Goal: Task Accomplishment & Management: Complete application form

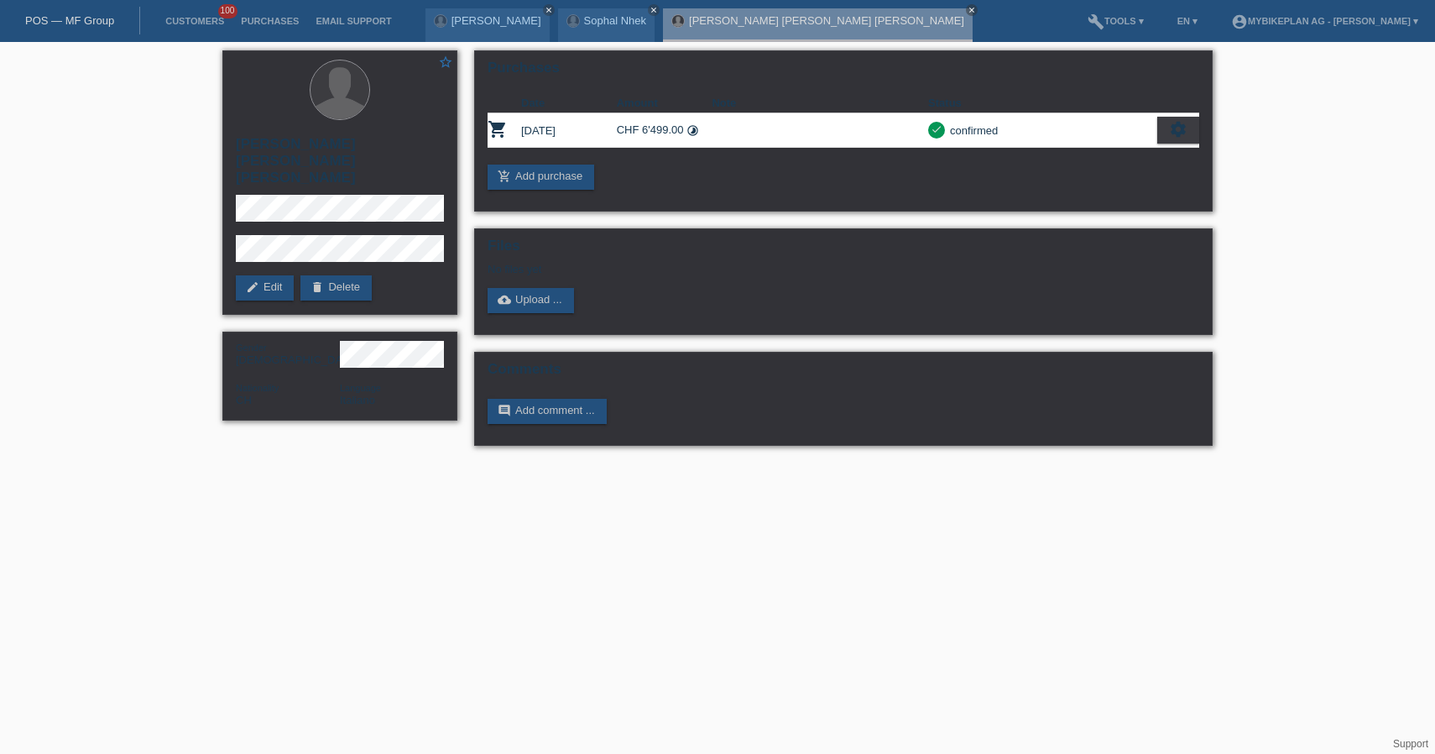
click at [61, 26] on link "POS — MF Group" at bounding box center [69, 20] width 89 height 13
click at [86, 14] on link "POS — MF Group" at bounding box center [69, 20] width 89 height 13
click at [96, 27] on link "POS — MF Group" at bounding box center [69, 20] width 89 height 13
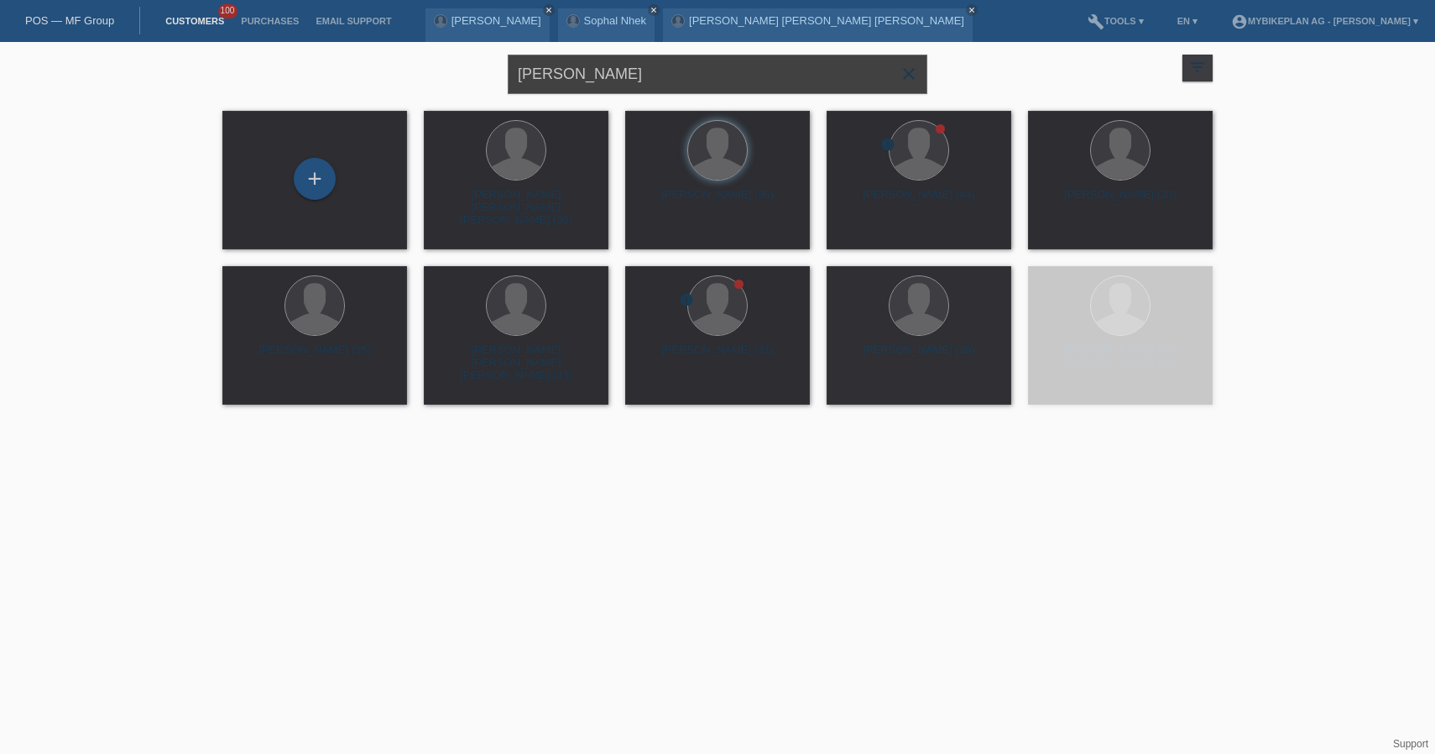
click at [757, 77] on input "Bruno Besomi" at bounding box center [718, 74] width 420 height 39
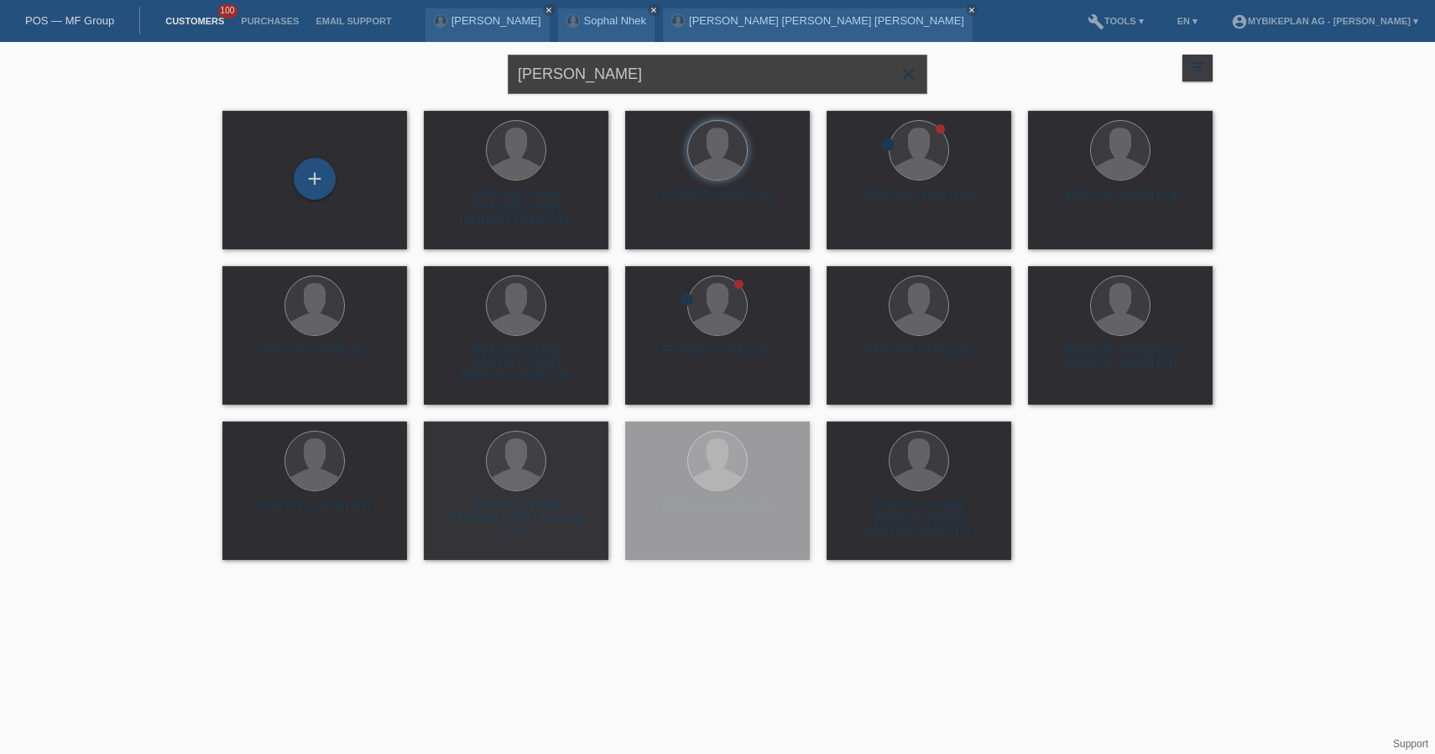
click at [757, 77] on input "Bruno Besomi" at bounding box center [718, 74] width 420 height 39
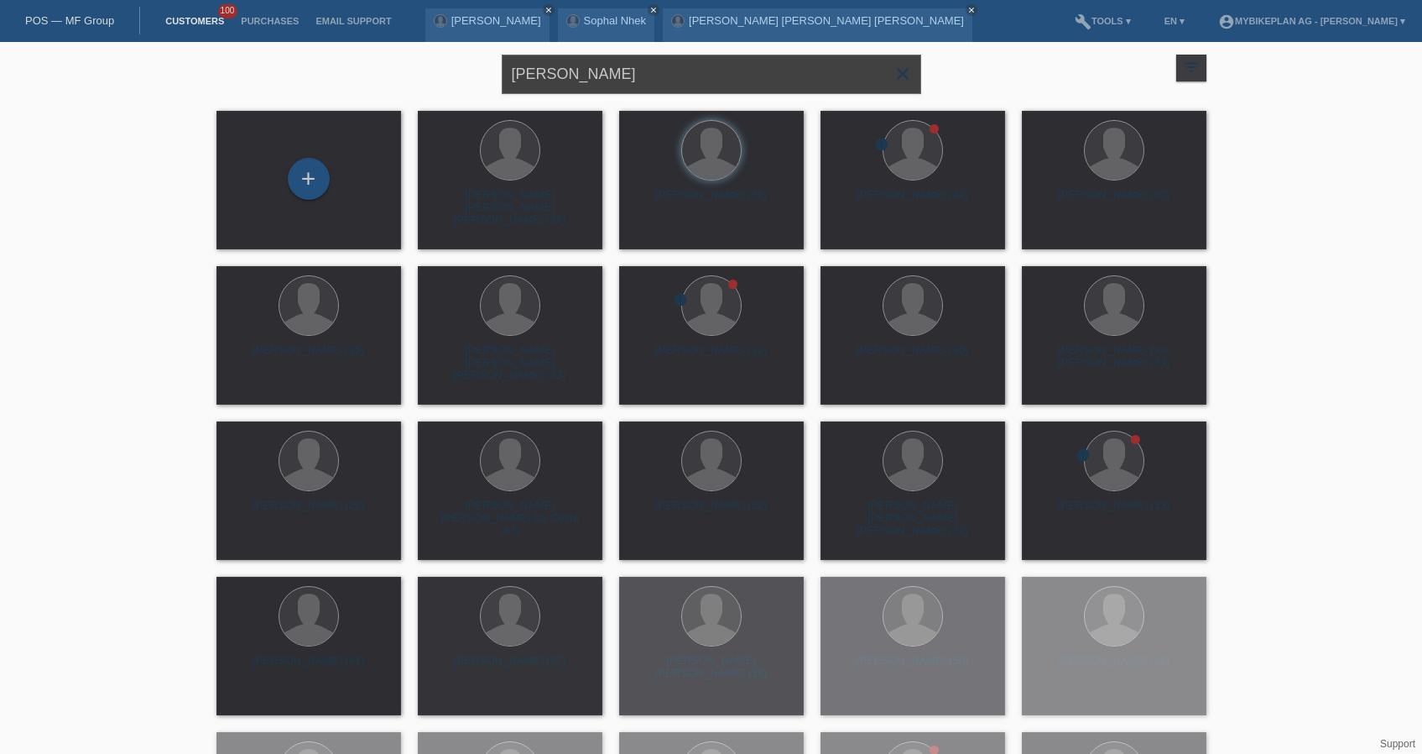
paste input "[PERSON_NAME]"
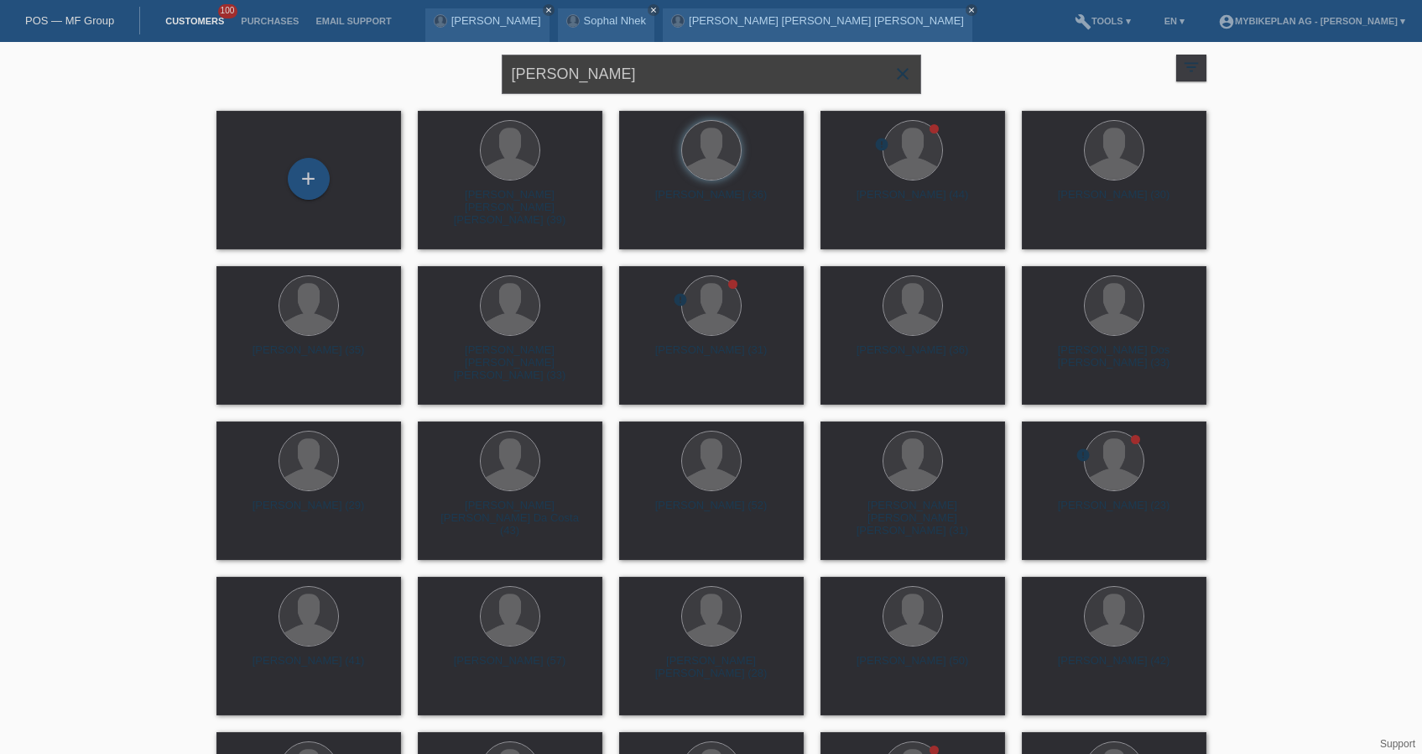
type input "[PERSON_NAME]"
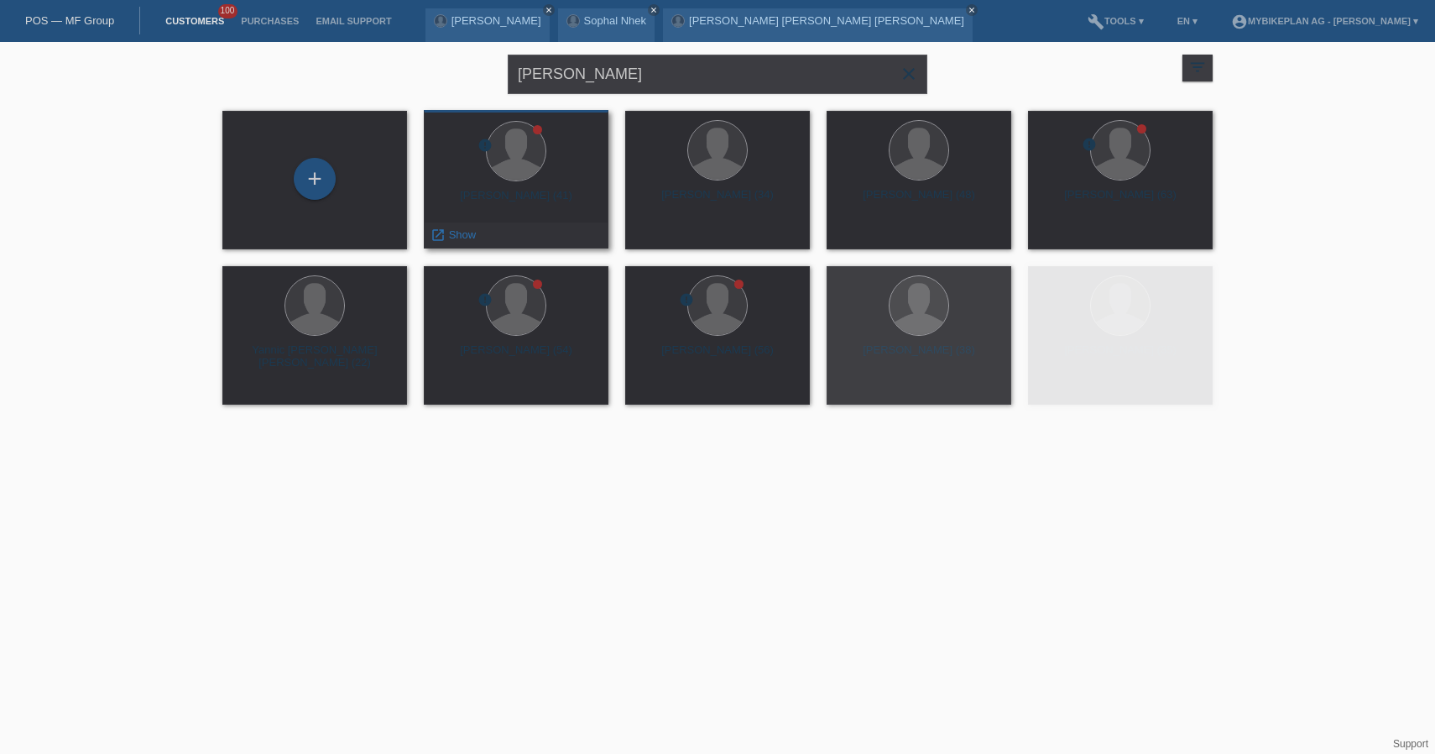
click at [542, 192] on div "[PERSON_NAME] (41)" at bounding box center [516, 202] width 158 height 27
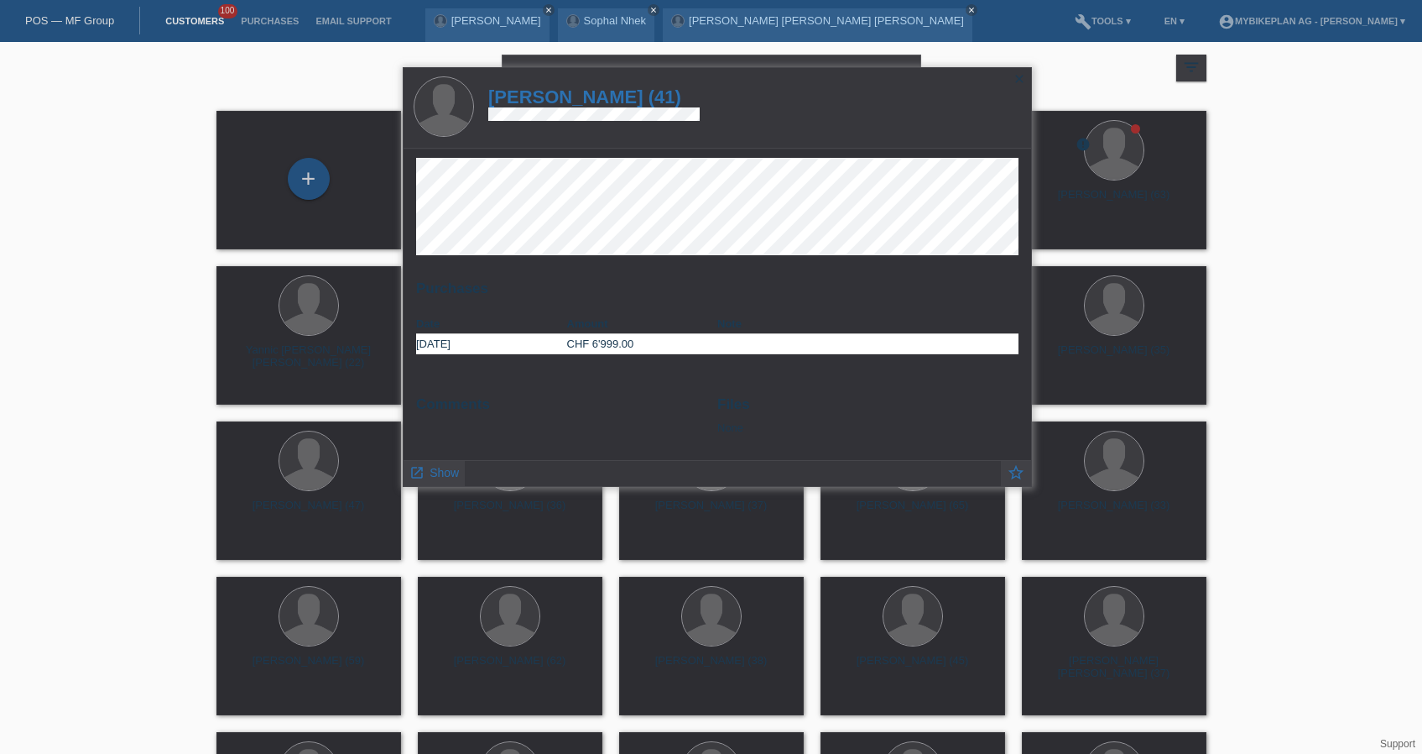
click at [624, 97] on h1 "Andreas Flisch (41)" at bounding box center [593, 96] width 211 height 21
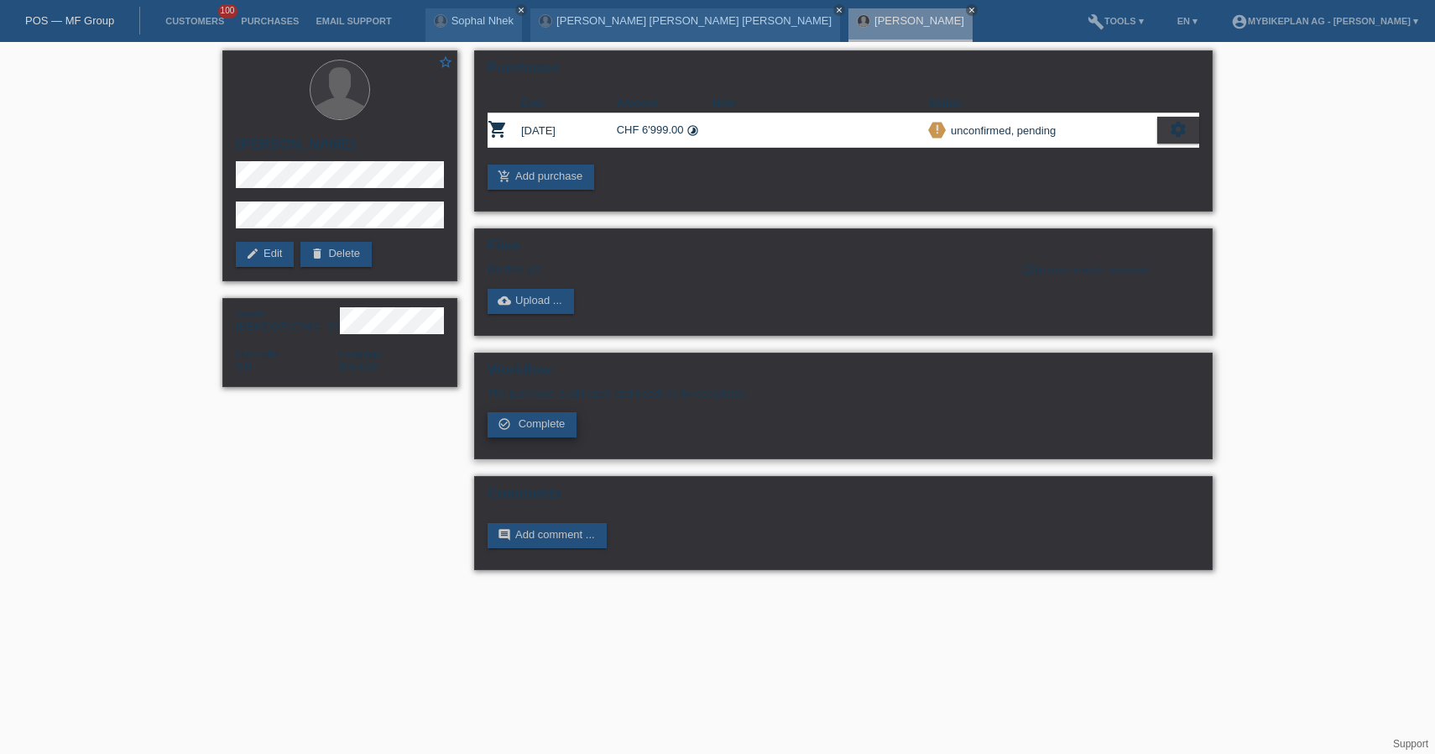
click at [533, 430] on span "Complete" at bounding box center [542, 423] width 47 height 13
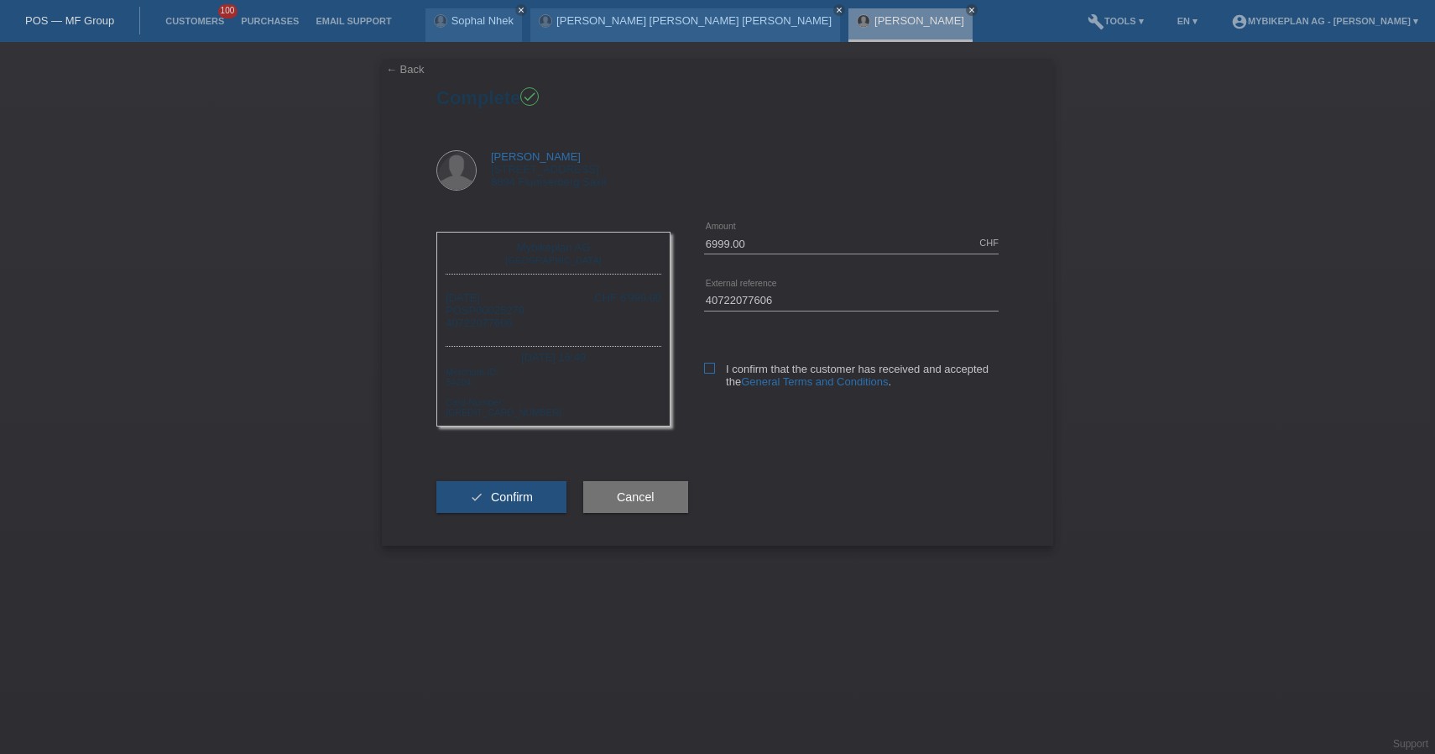
click at [707, 376] on label "I confirm that the customer has received and accepted the General Terms and Con…" at bounding box center [851, 375] width 295 height 25
click at [707, 373] on input "I confirm that the customer has received and accepted the General Terms and Con…" at bounding box center [709, 368] width 11 height 11
checkbox input "true"
click at [519, 504] on span "Confirm" at bounding box center [512, 496] width 42 height 13
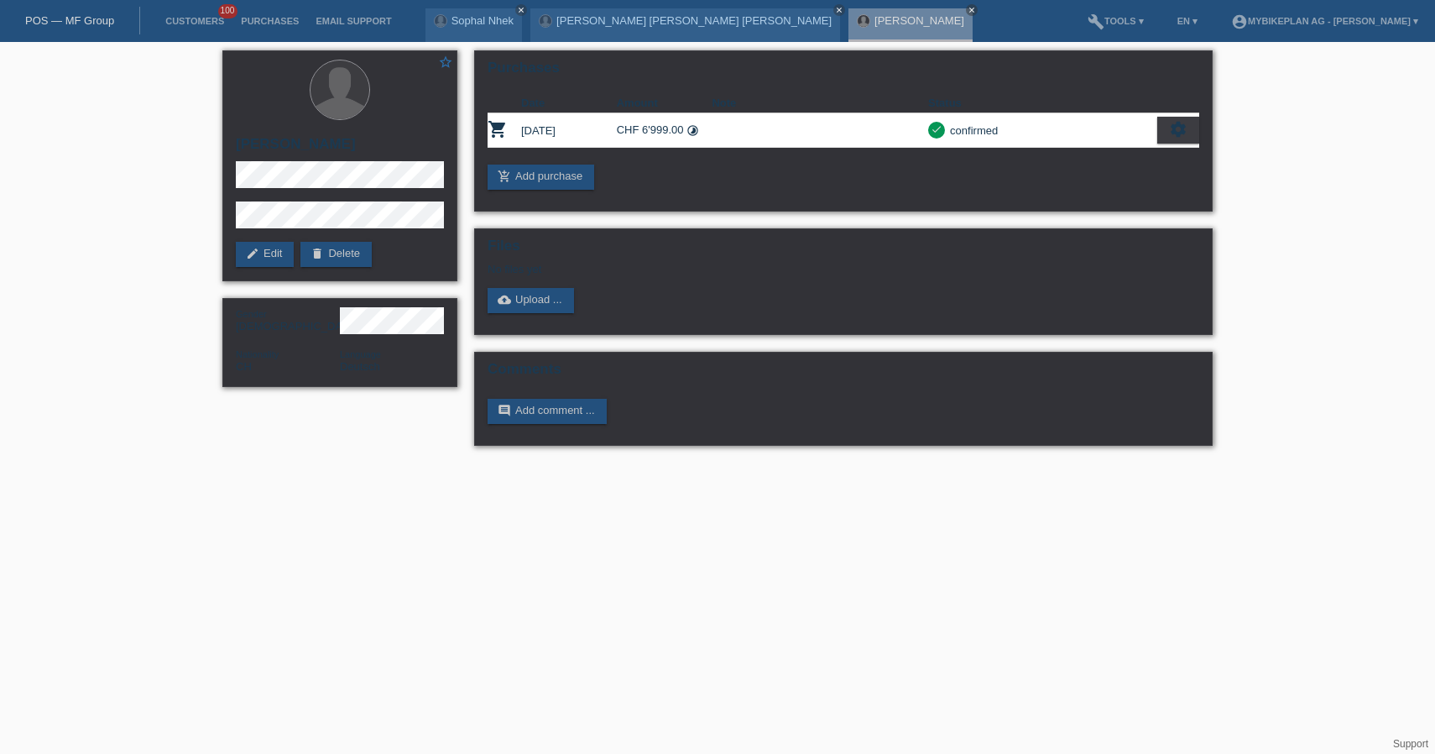
click at [81, 22] on link "POS — MF Group" at bounding box center [69, 20] width 89 height 13
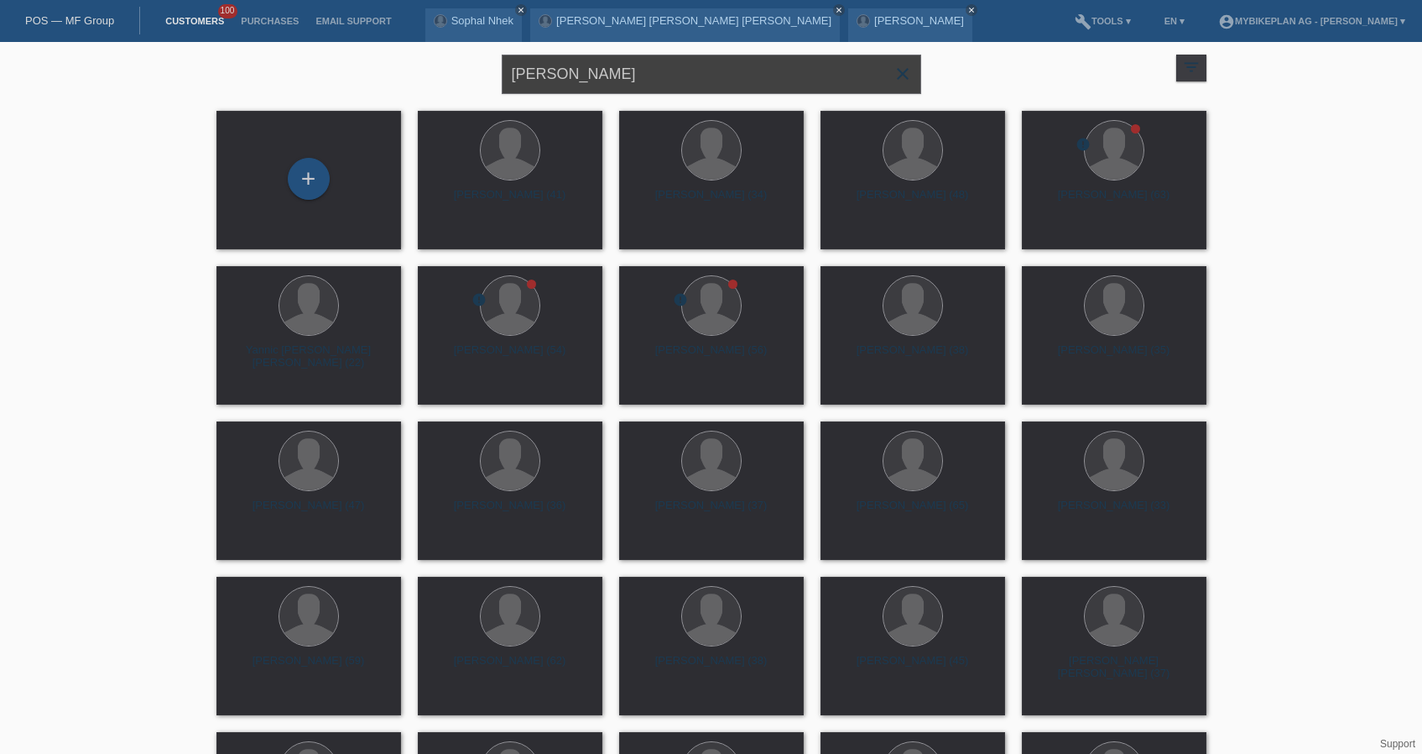
click at [645, 73] on input "[PERSON_NAME]" at bounding box center [712, 74] width 420 height 39
paste input "drian Karner"
type input "[PERSON_NAME]"
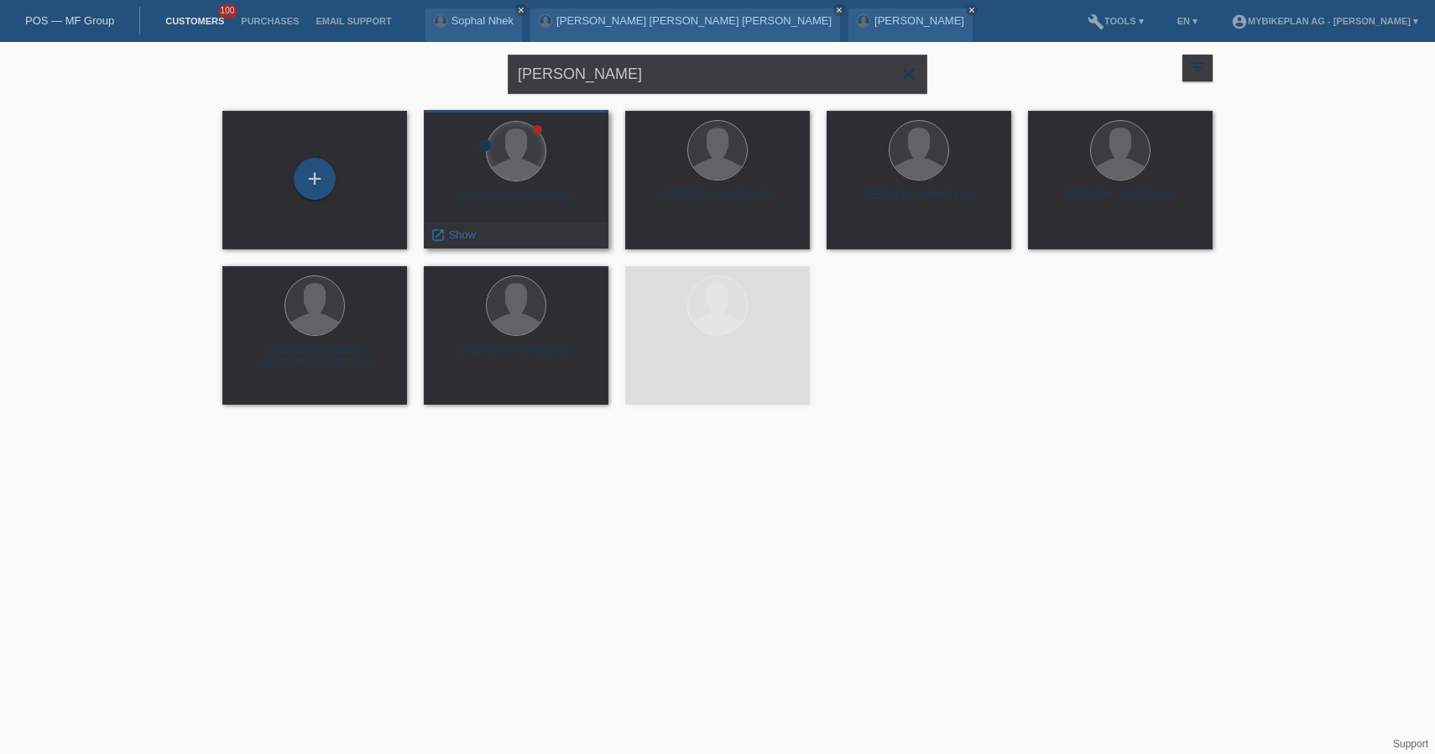
click at [522, 138] on div at bounding box center [516, 151] width 59 height 59
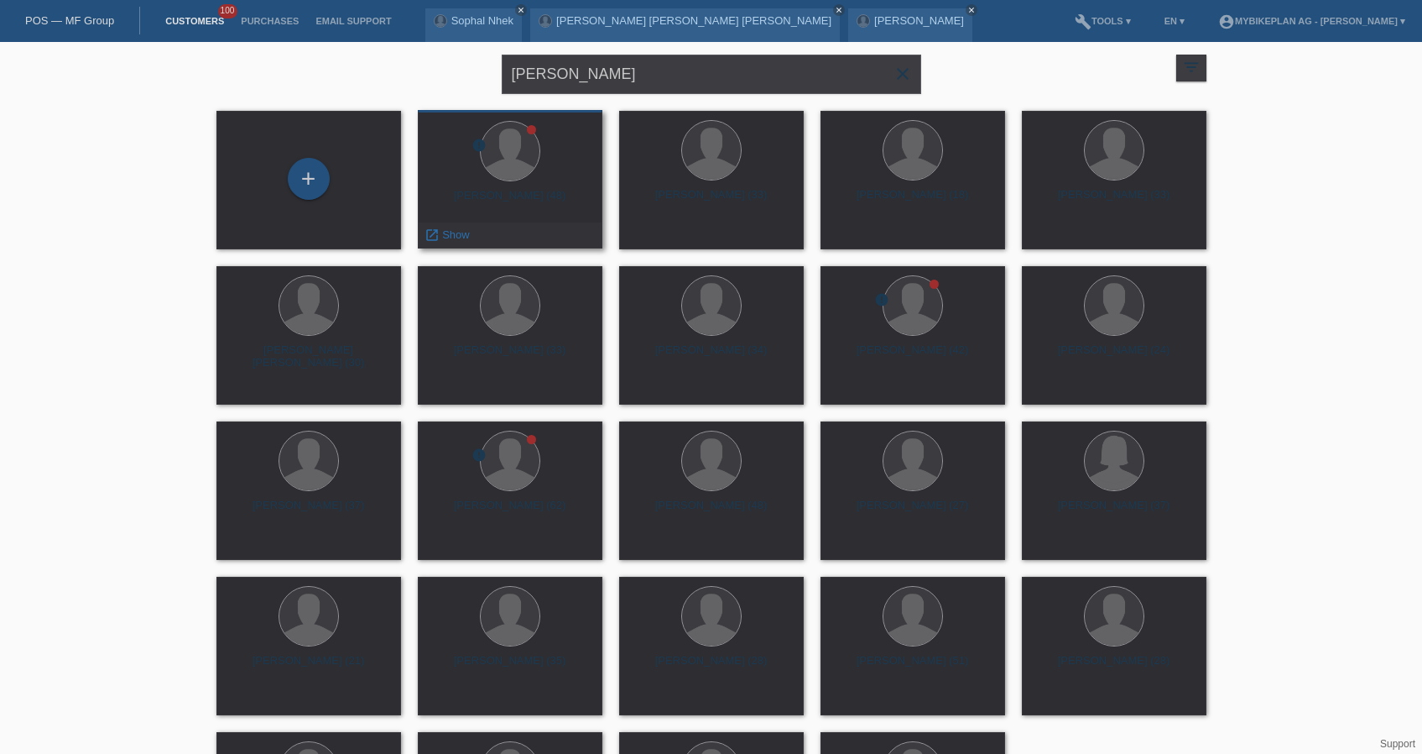
click at [532, 199] on div "Adrian Karner (48)" at bounding box center [510, 202] width 158 height 27
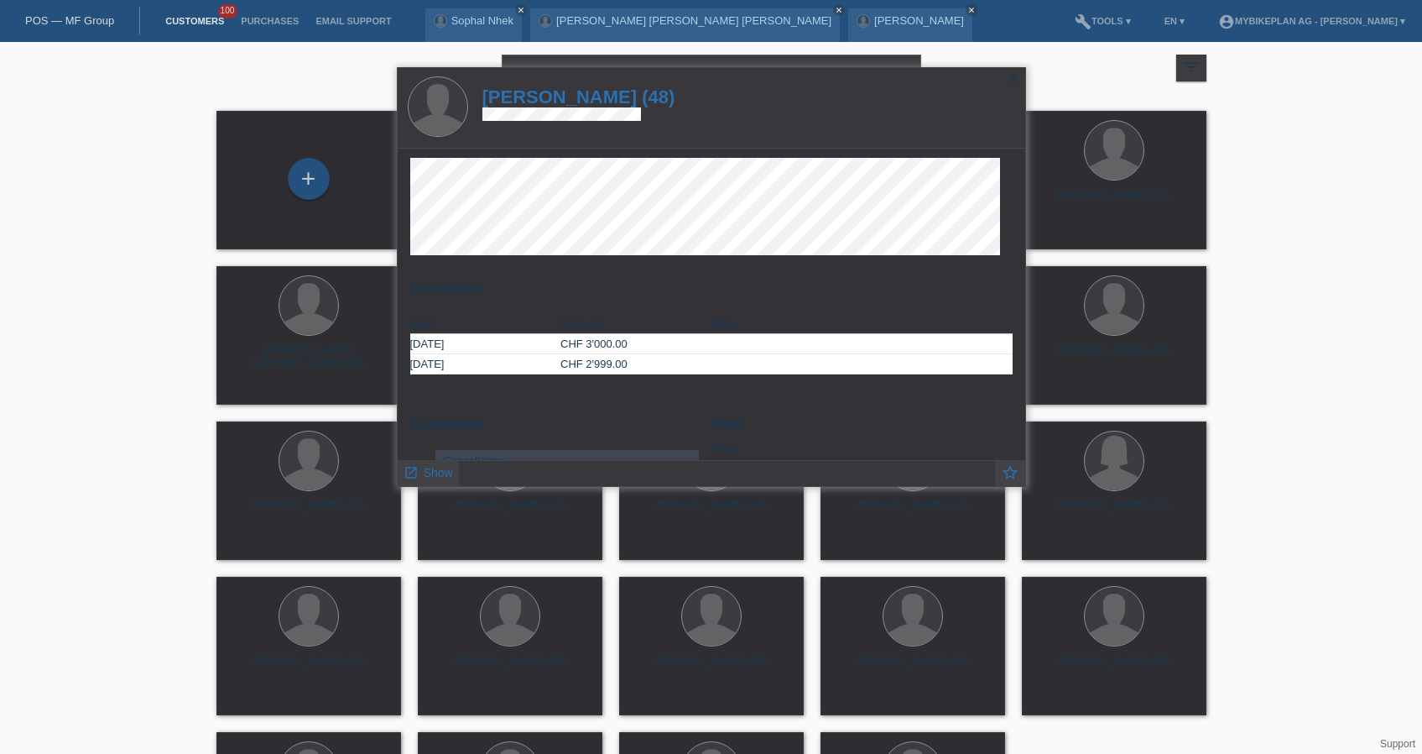
click at [578, 104] on h1 "Adrian Karner (48)" at bounding box center [579, 96] width 193 height 21
click at [578, 102] on h1 "Adrian Karner (48)" at bounding box center [579, 96] width 193 height 21
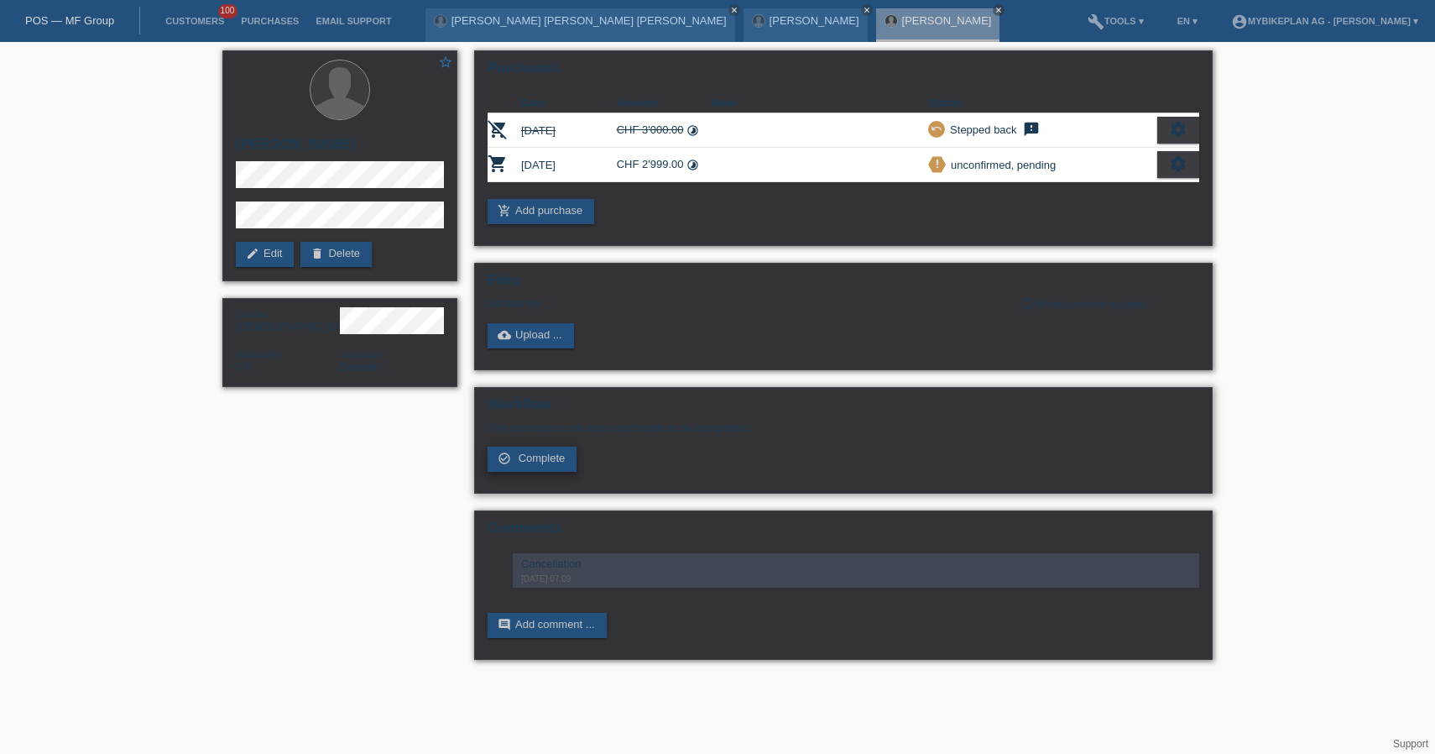
click at [539, 472] on link "check_circle_outline Complete" at bounding box center [532, 458] width 89 height 25
click at [547, 464] on span "Complete" at bounding box center [542, 457] width 47 height 13
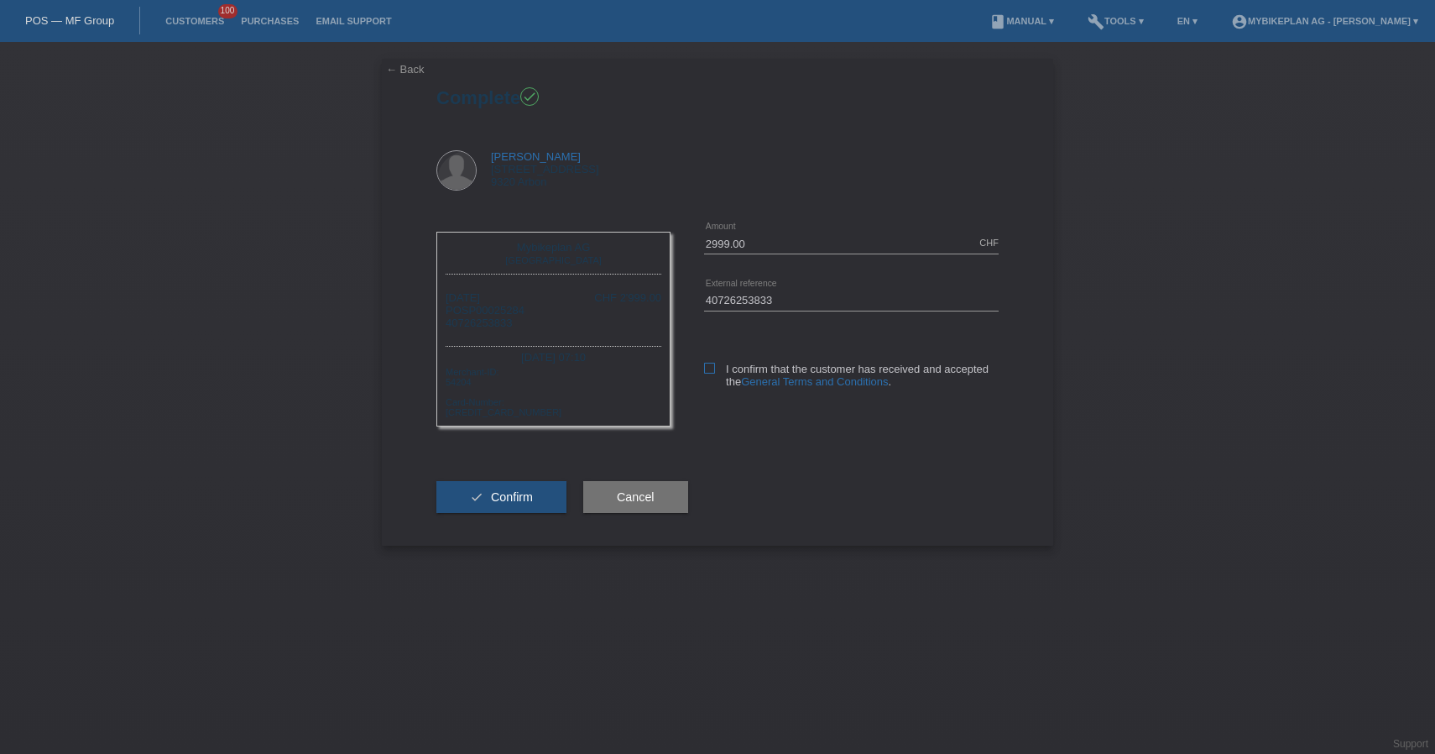
click at [712, 374] on label "I confirm that the customer has received and accepted the General Terms and Con…" at bounding box center [851, 375] width 295 height 25
click at [712, 373] on input "I confirm that the customer has received and accepted the General Terms and Con…" at bounding box center [709, 368] width 11 height 11
checkbox input "true"
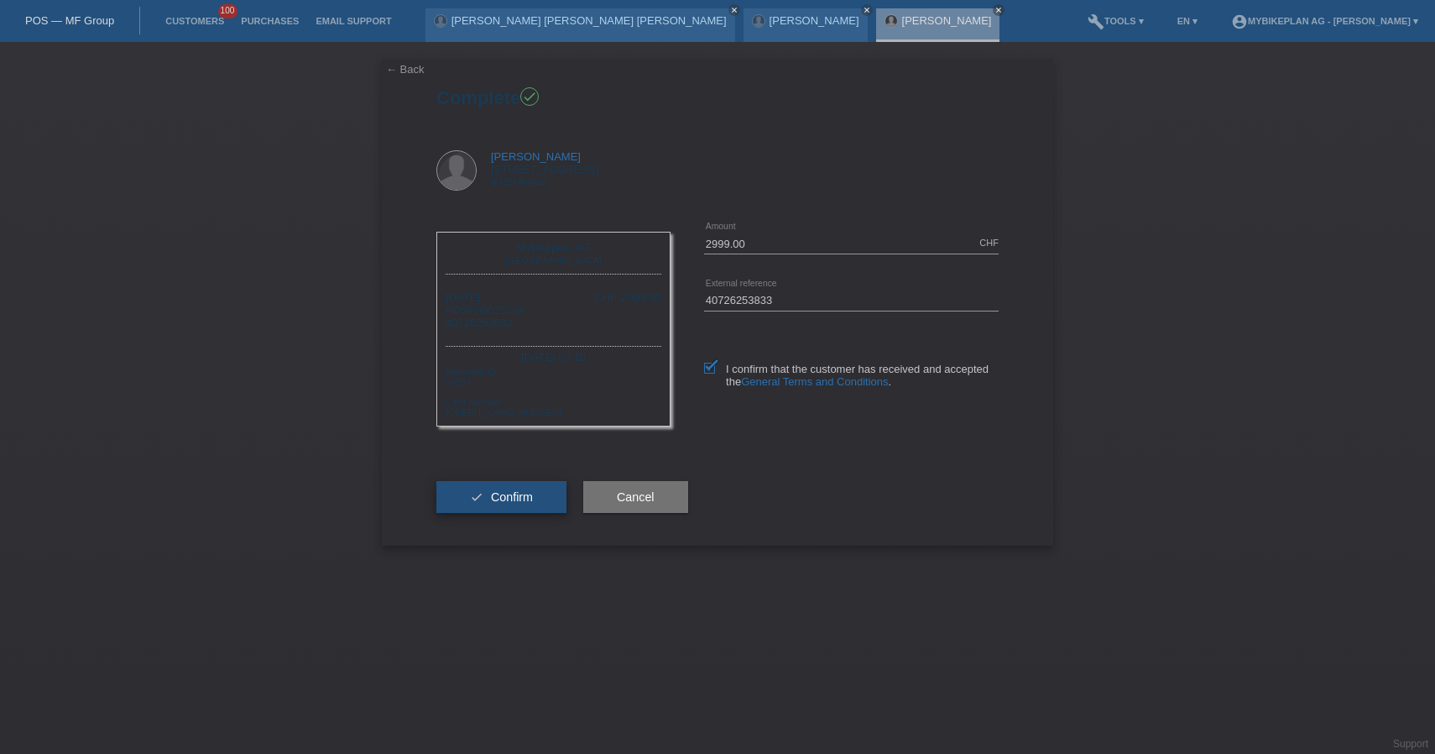
click at [478, 504] on icon "check" at bounding box center [476, 496] width 13 height 13
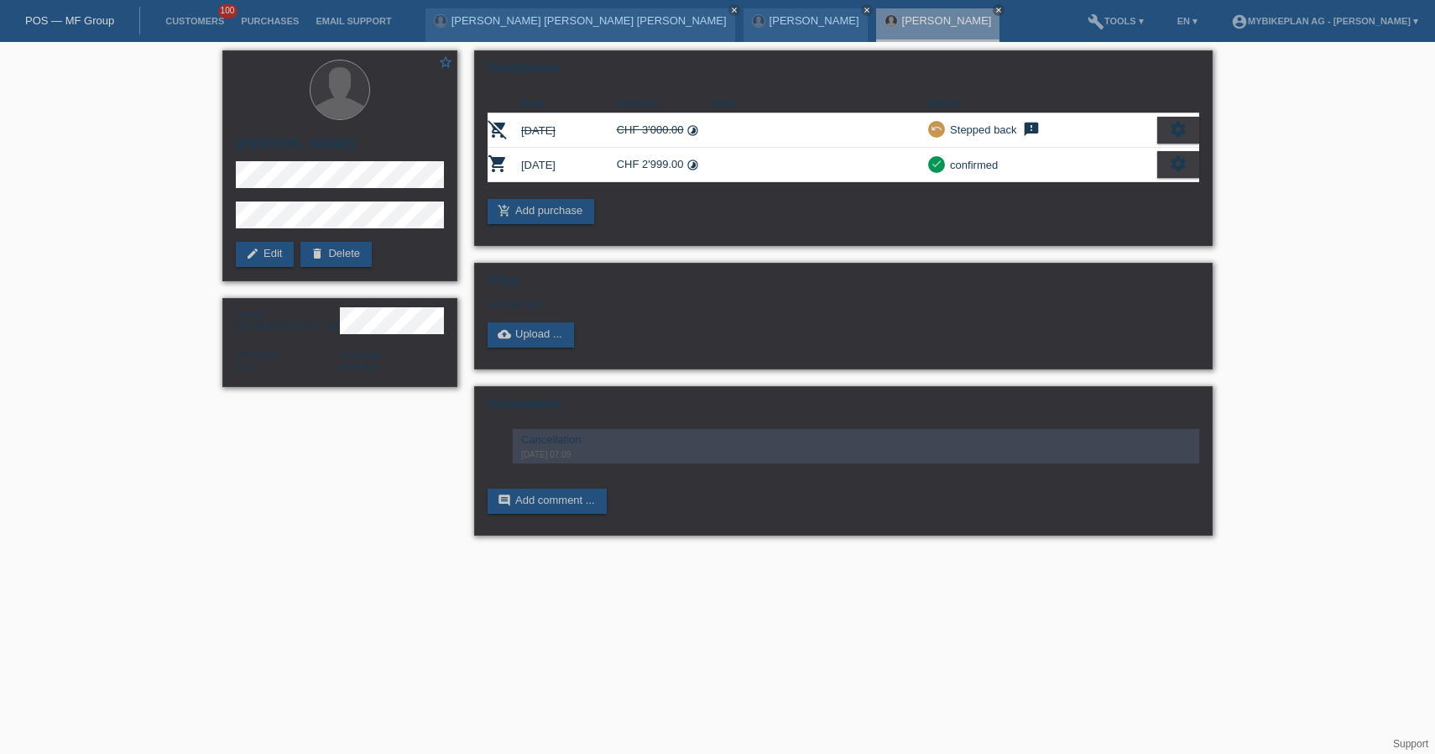
click at [93, 18] on link "POS — MF Group" at bounding box center [69, 20] width 89 height 13
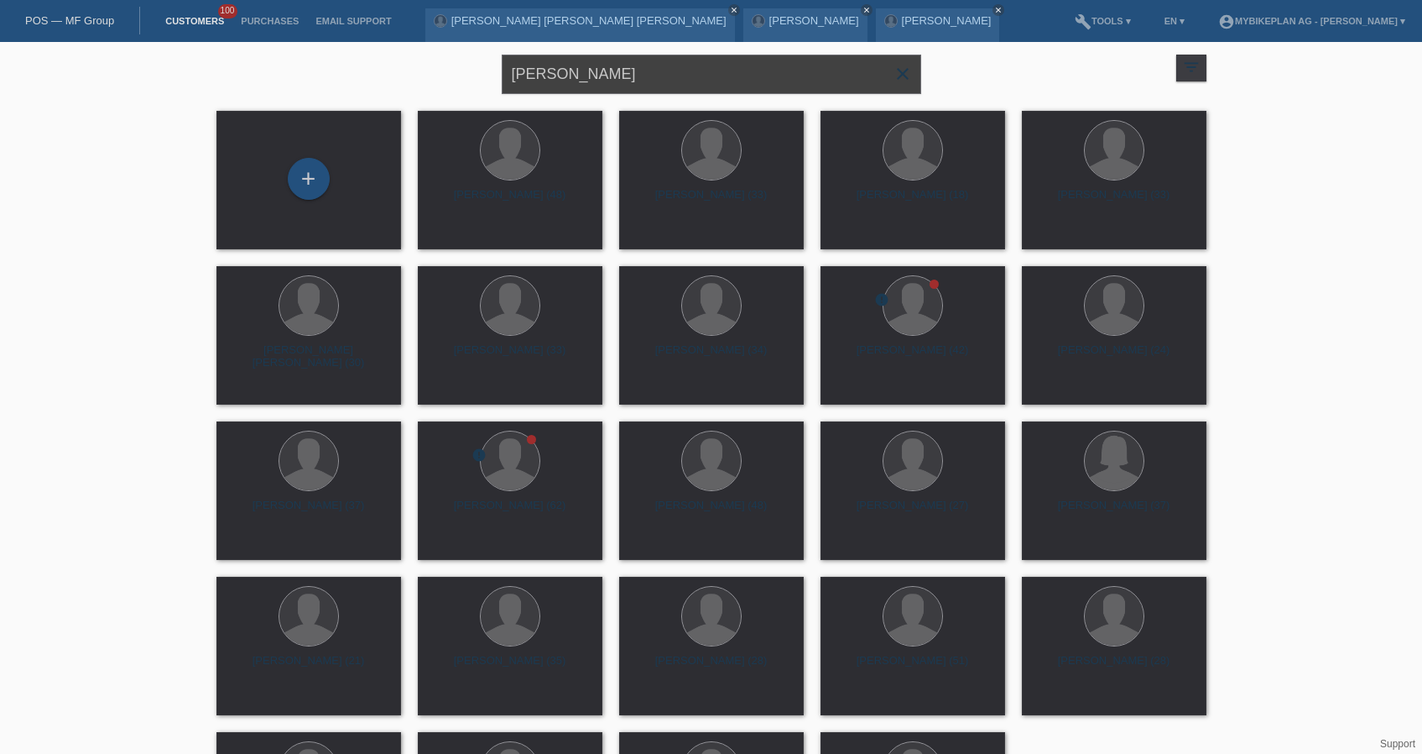
click at [691, 74] on input "[PERSON_NAME]" at bounding box center [712, 74] width 420 height 39
paste input "[PERSON_NAME]"
type input "[PERSON_NAME]"
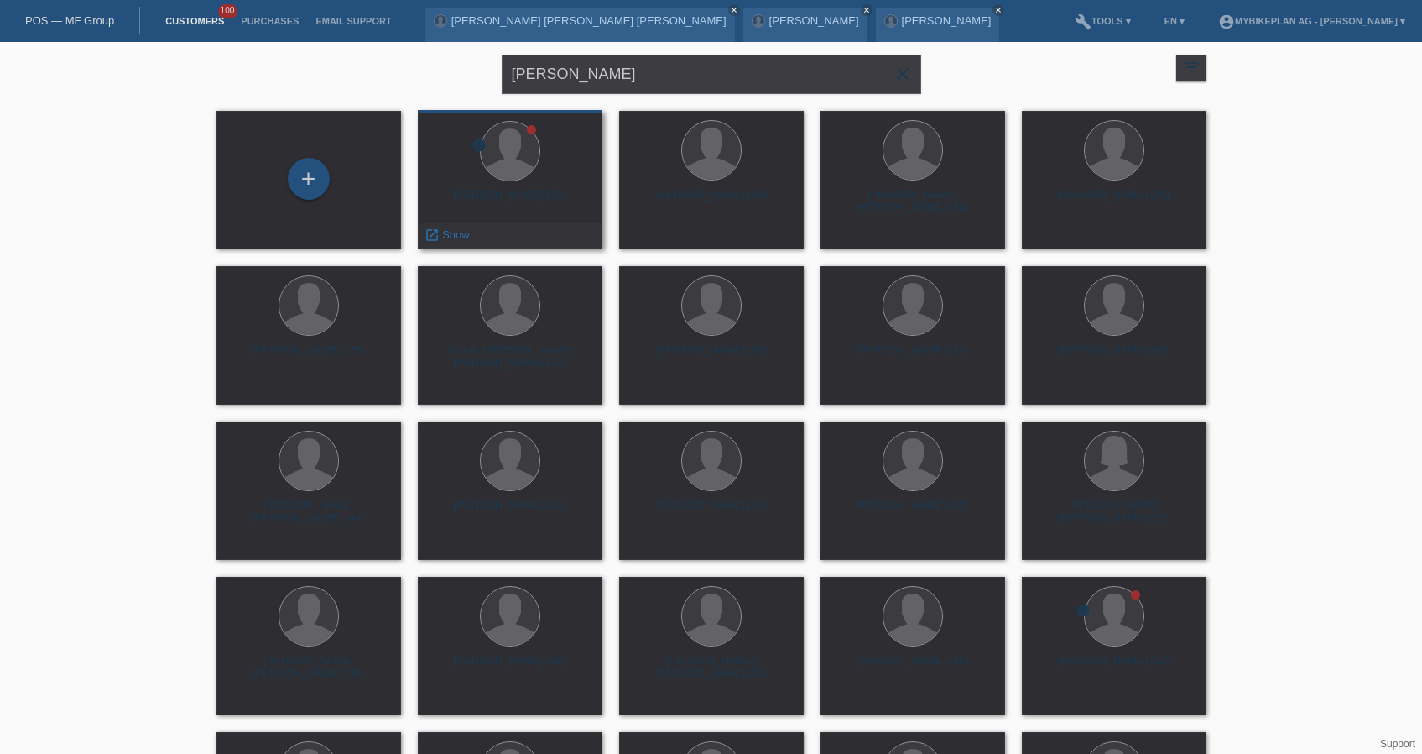
click at [554, 187] on div "error Nicola Steinmann (32) launch Show" at bounding box center [510, 179] width 185 height 138
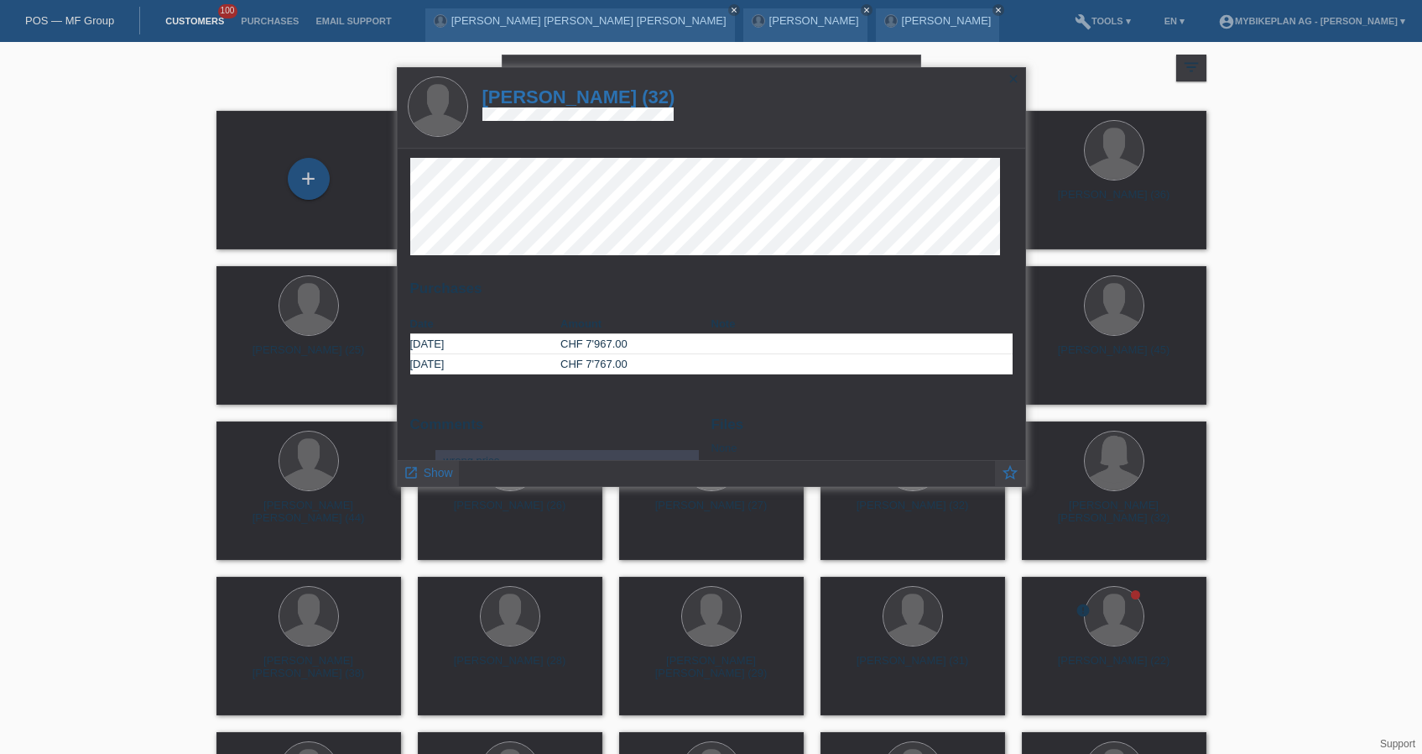
click at [587, 97] on h1 "Nicola Steinmann (32)" at bounding box center [579, 96] width 193 height 21
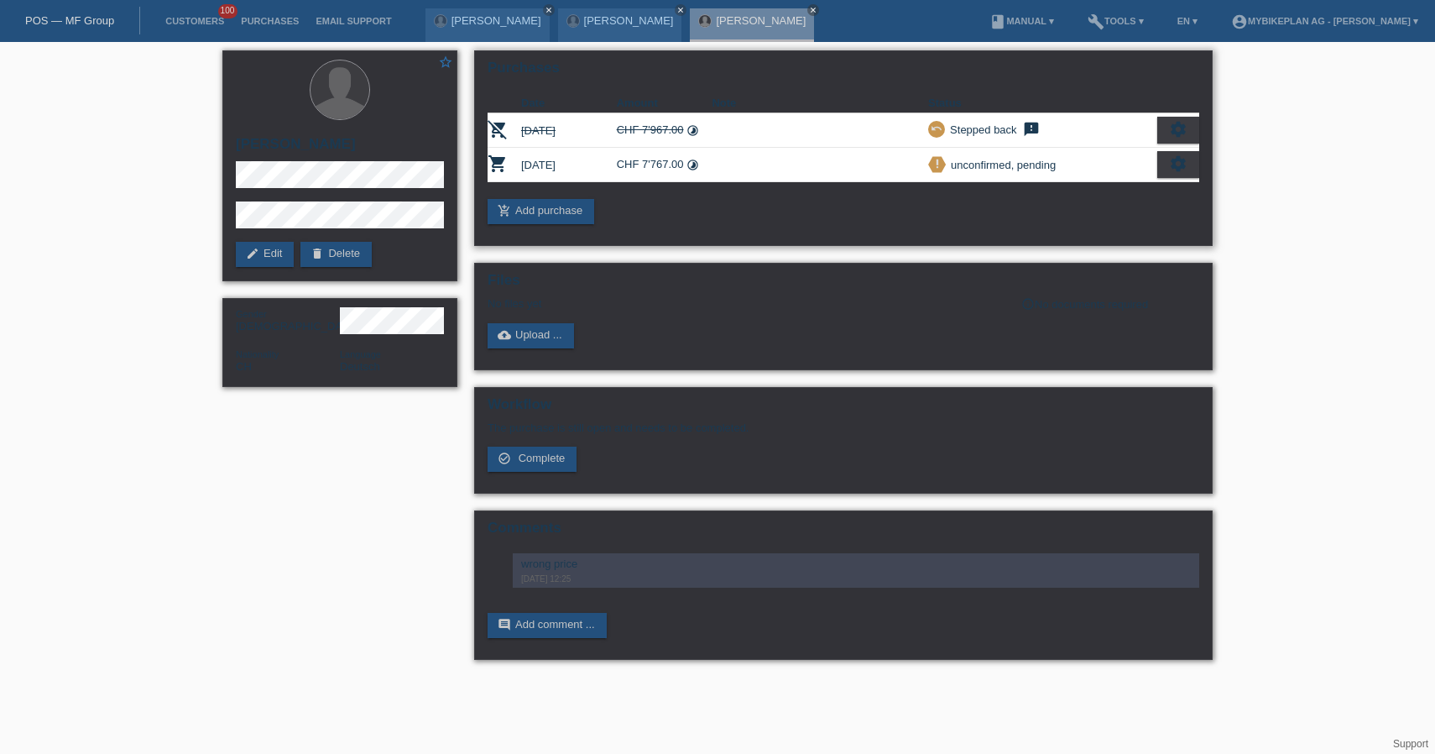
click at [1181, 163] on icon "settings" at bounding box center [1178, 163] width 18 height 18
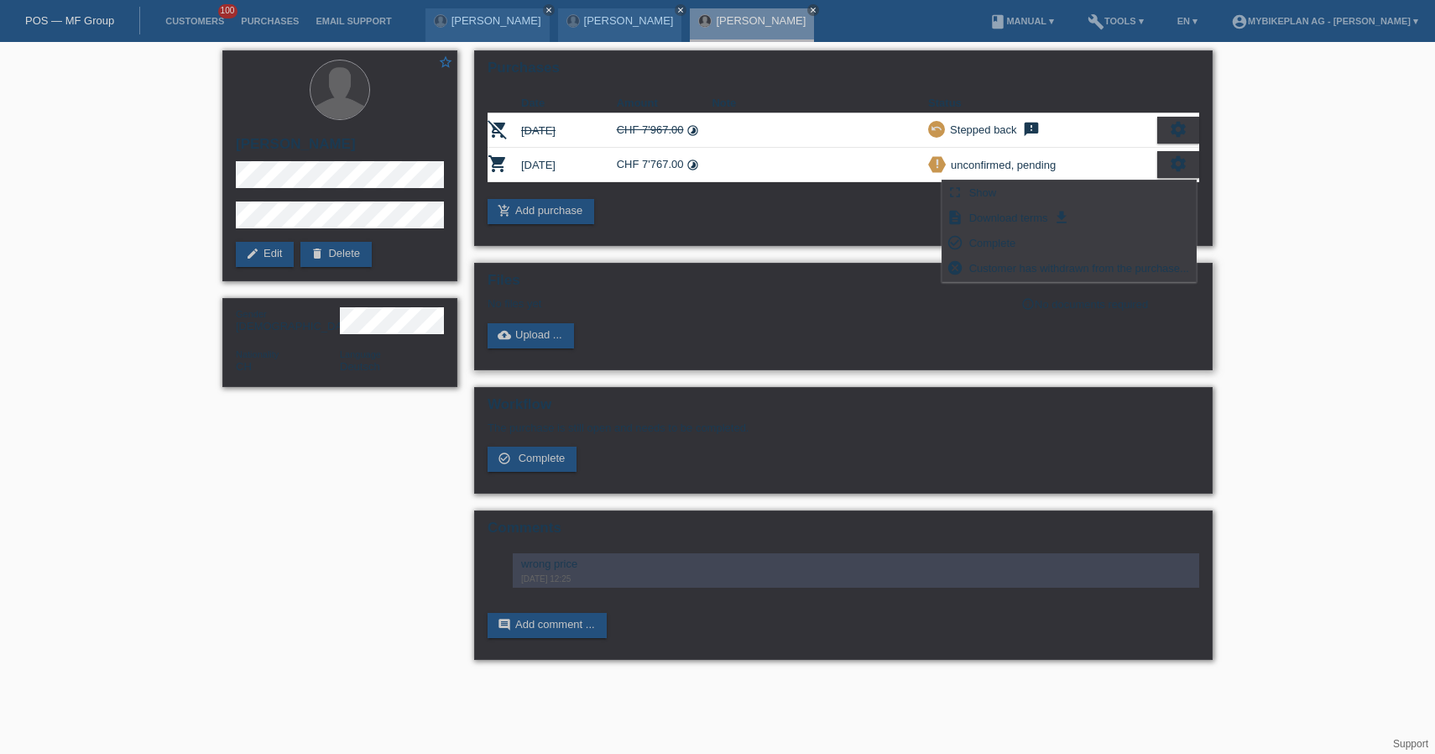
click at [697, 310] on div "No files yet" at bounding box center [744, 303] width 513 height 13
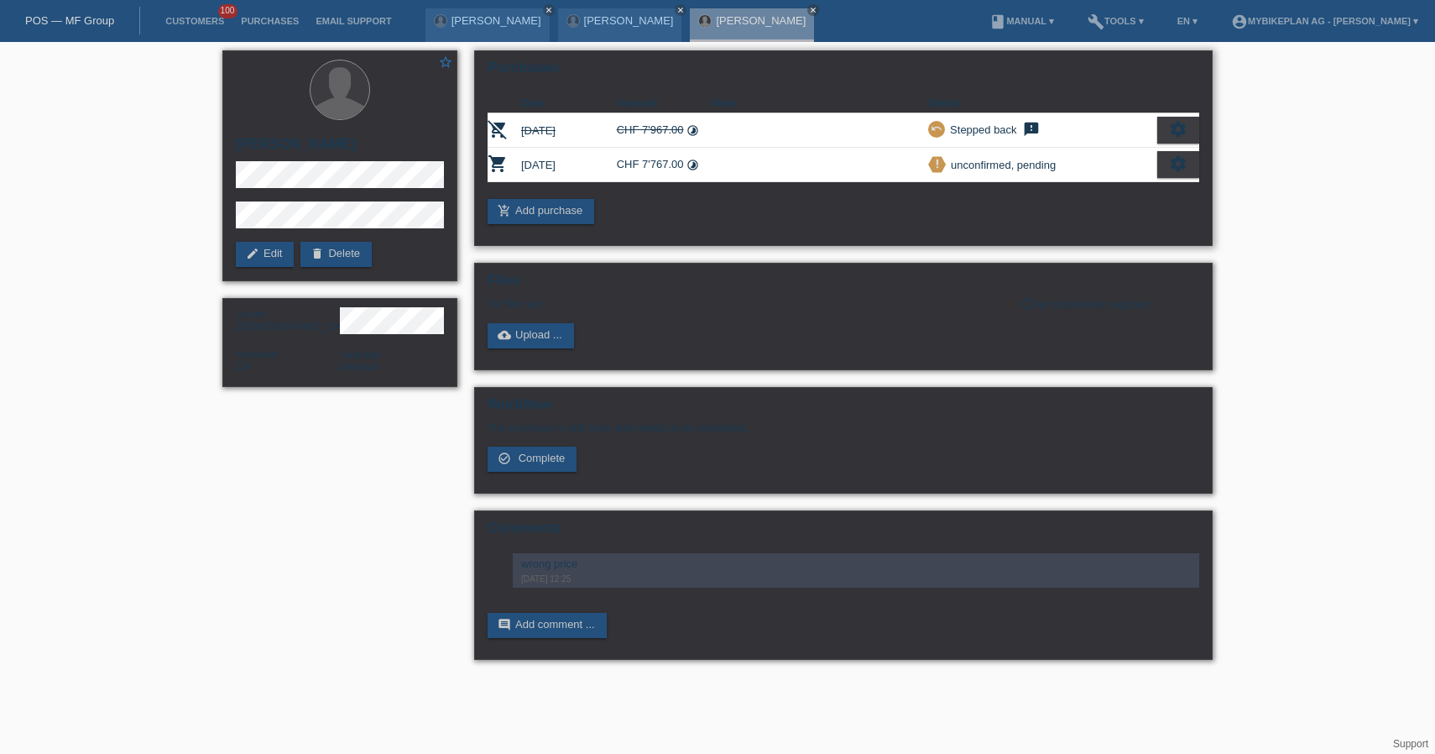
click at [1179, 160] on icon "settings" at bounding box center [1178, 163] width 18 height 18
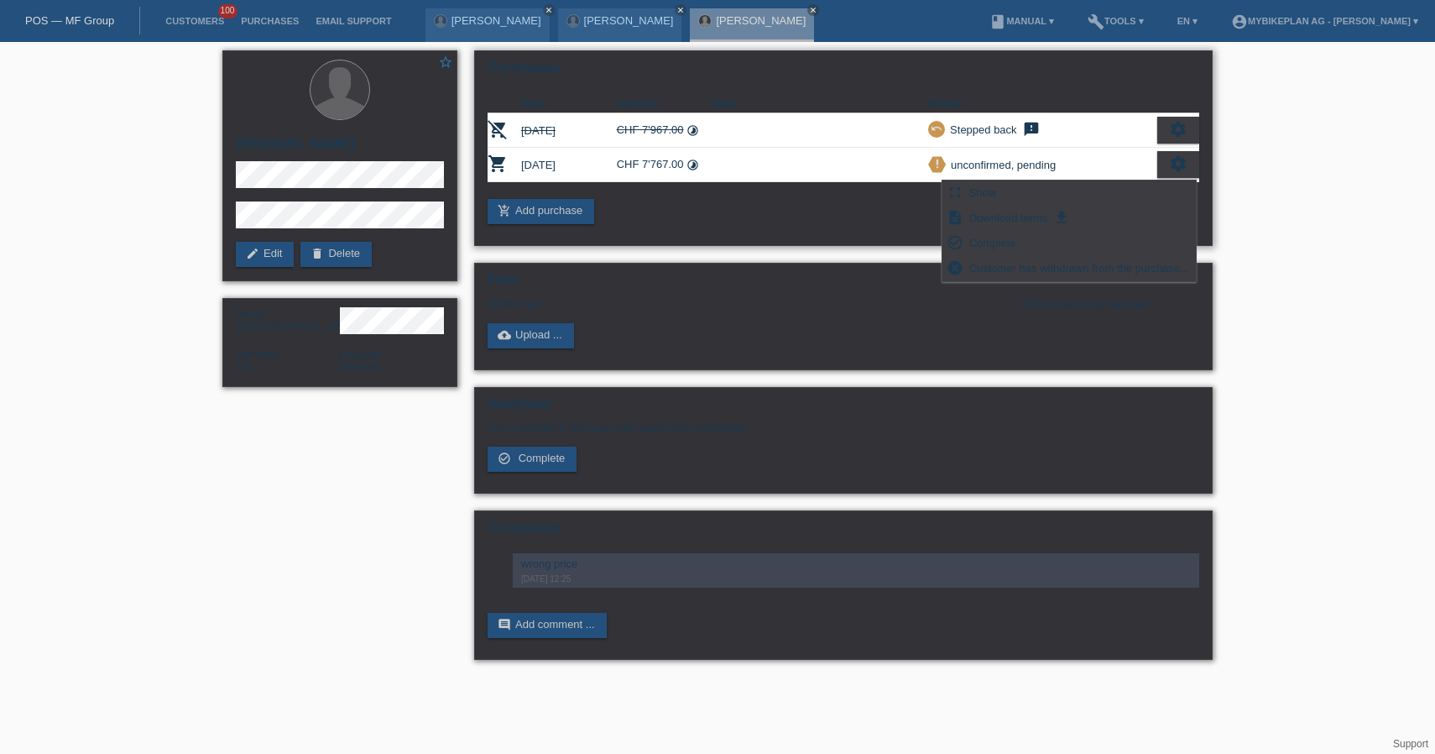
click at [1181, 164] on icon "settings" at bounding box center [1178, 163] width 18 height 18
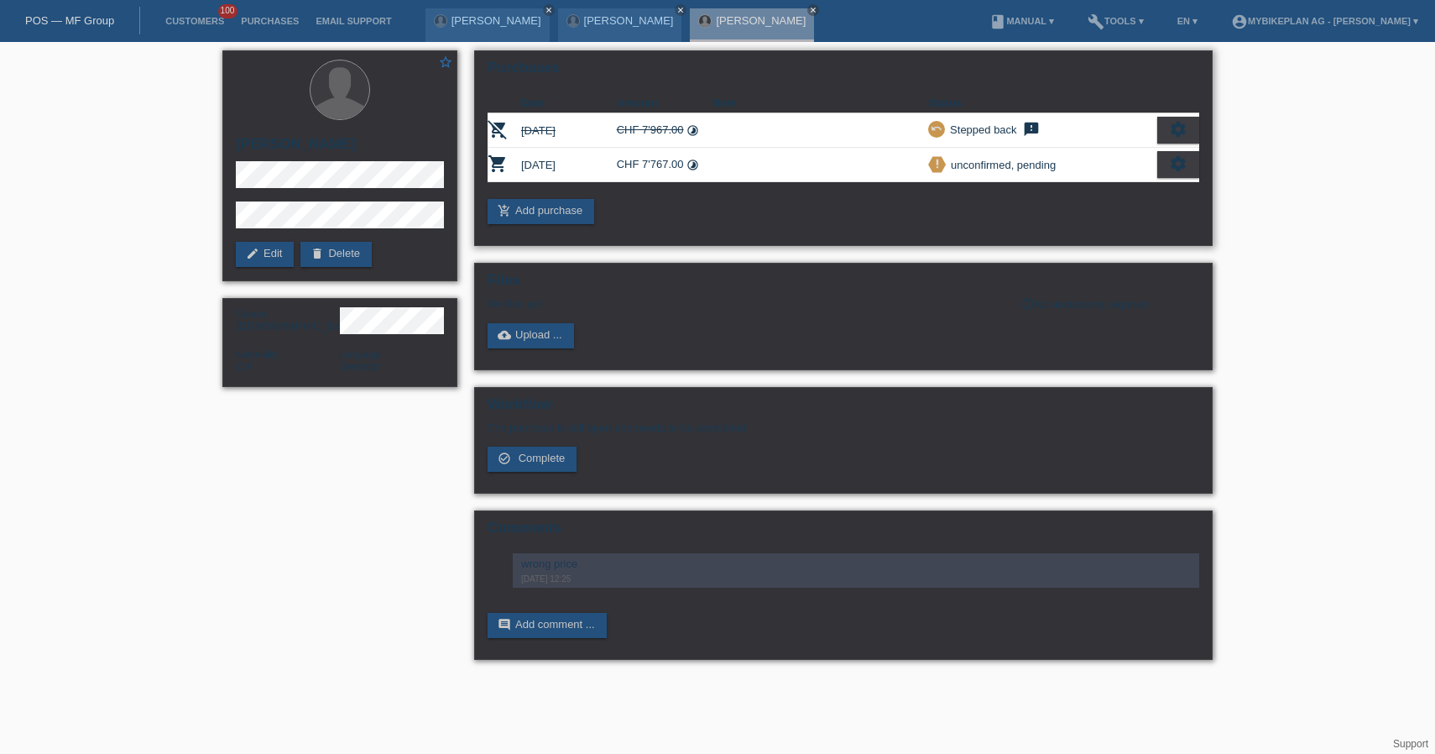
click at [1177, 167] on icon "settings" at bounding box center [1178, 163] width 18 height 18
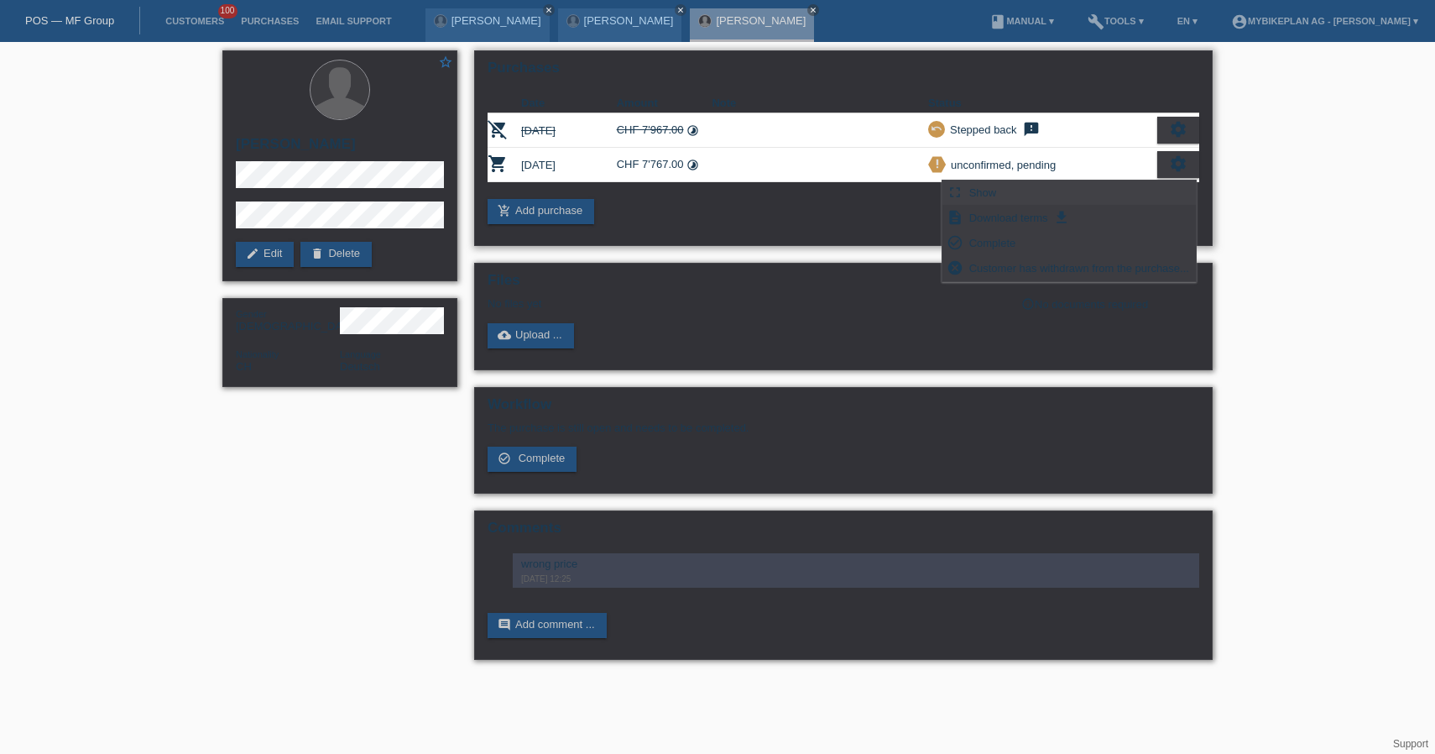
click at [989, 196] on span "Show" at bounding box center [983, 192] width 33 height 20
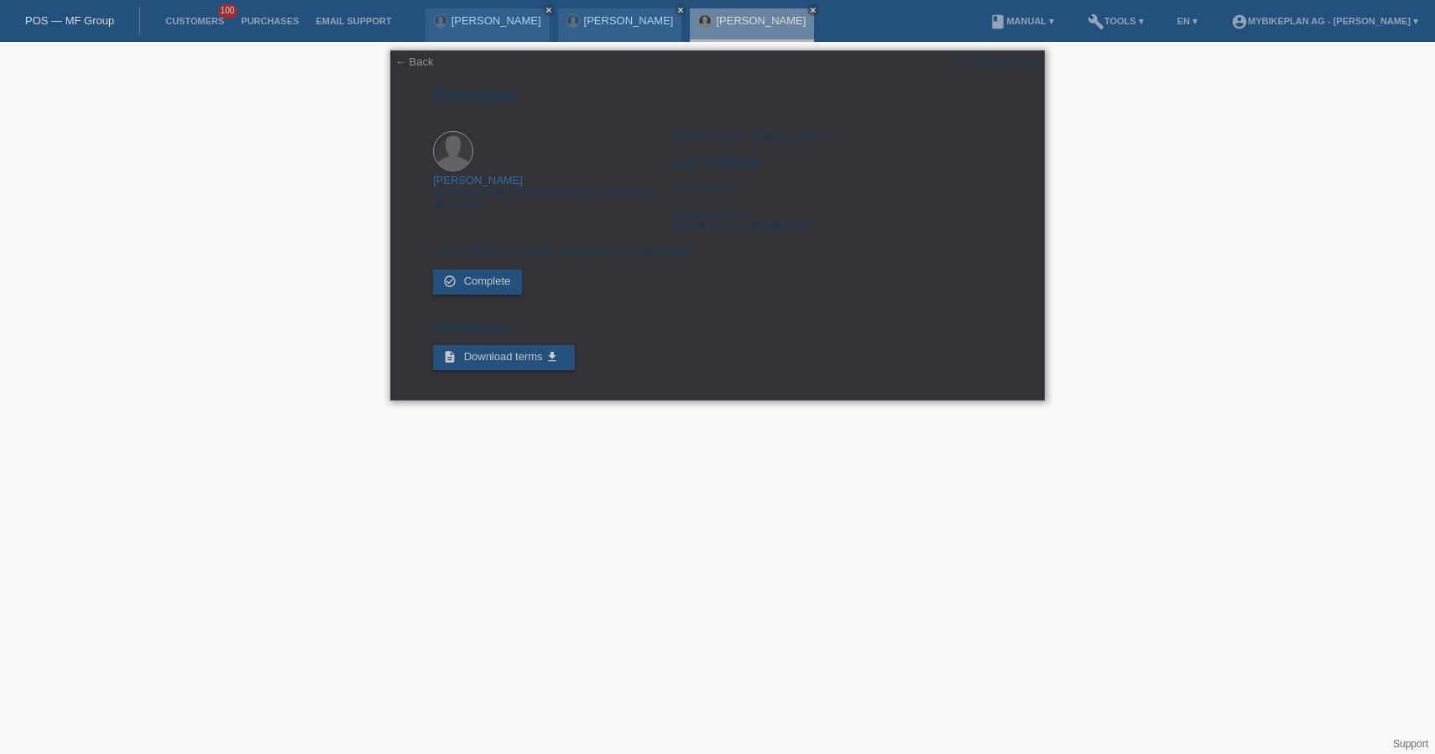
click at [999, 60] on div "POSP00025349" at bounding box center [998, 61] width 79 height 13
click at [85, 13] on div "POS — MF Group" at bounding box center [70, 21] width 140 height 28
click at [97, 23] on link "POS — MF Group" at bounding box center [69, 20] width 89 height 13
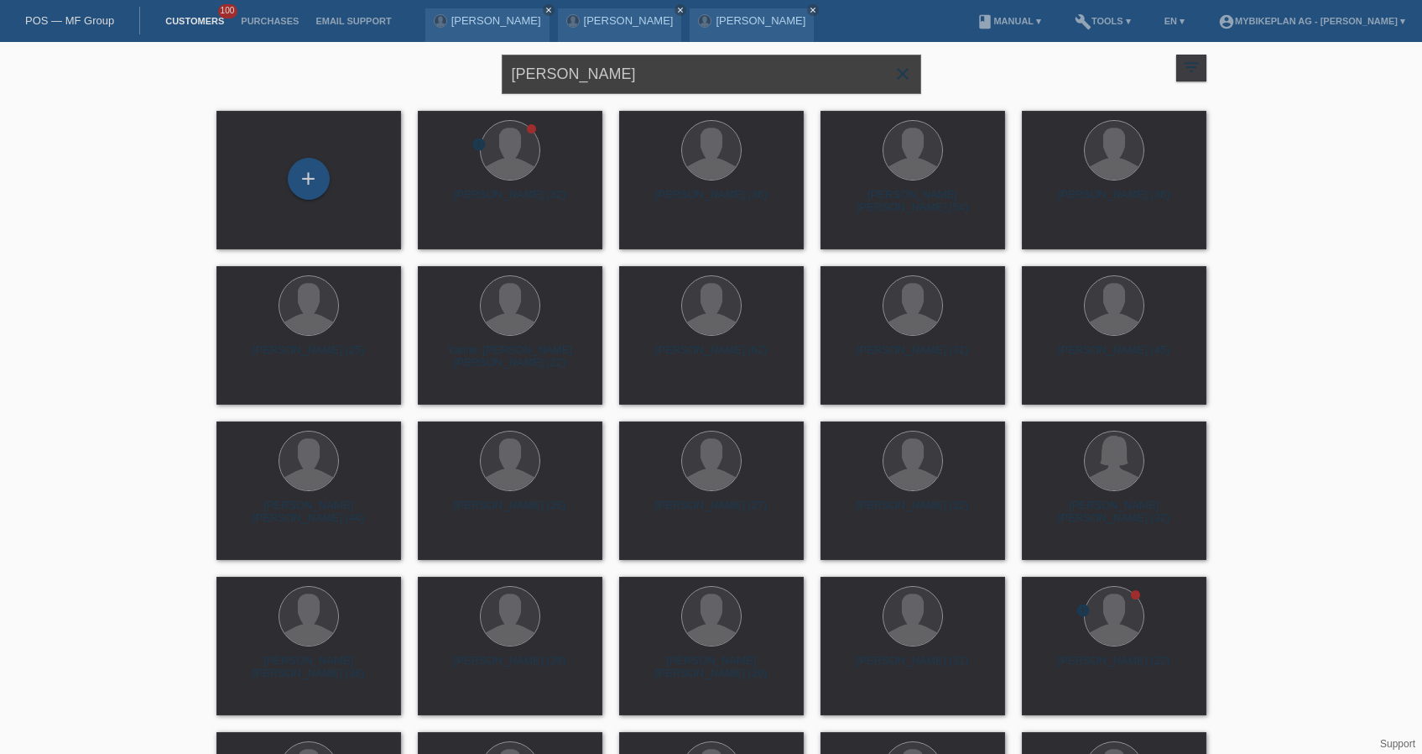
click at [675, 75] on input "[PERSON_NAME]" at bounding box center [712, 74] width 420 height 39
paste input "Michaela Schweizer"
type input "Michaela Schweizer"
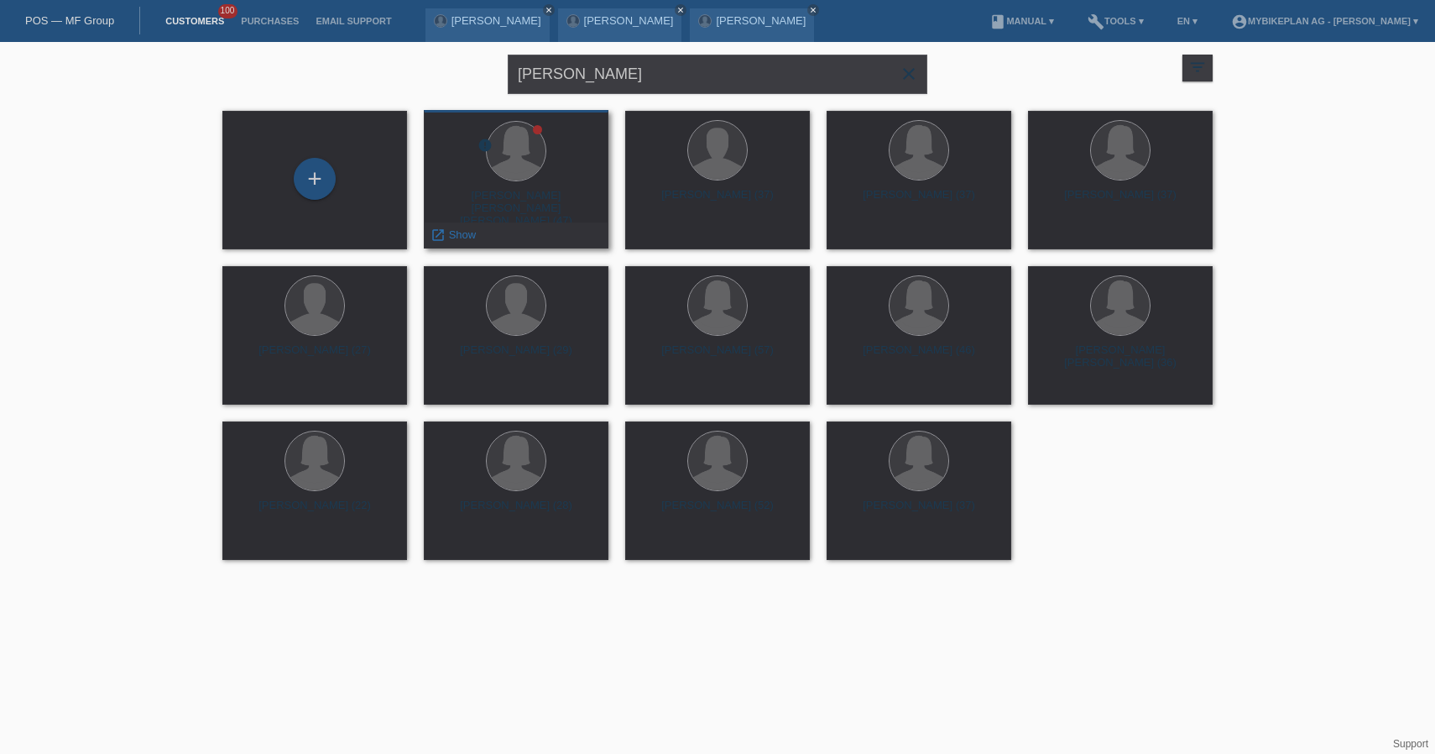
click at [525, 201] on div "Michaela Sandra Heidi Bernadette Schweizer (47)" at bounding box center [516, 204] width 158 height 30
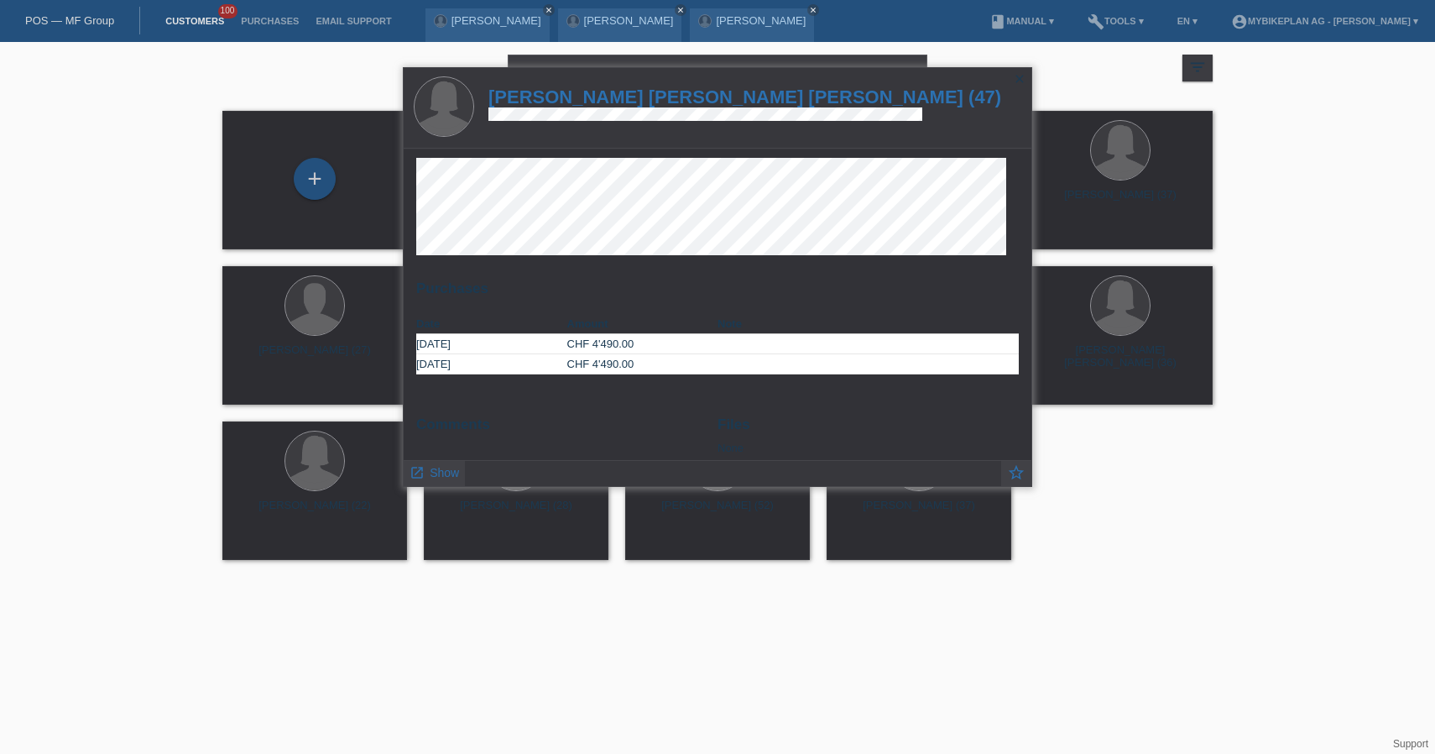
click at [589, 94] on h1 "Michaela Sandra Heidi Bernadette Schweizer (47)" at bounding box center [744, 96] width 513 height 21
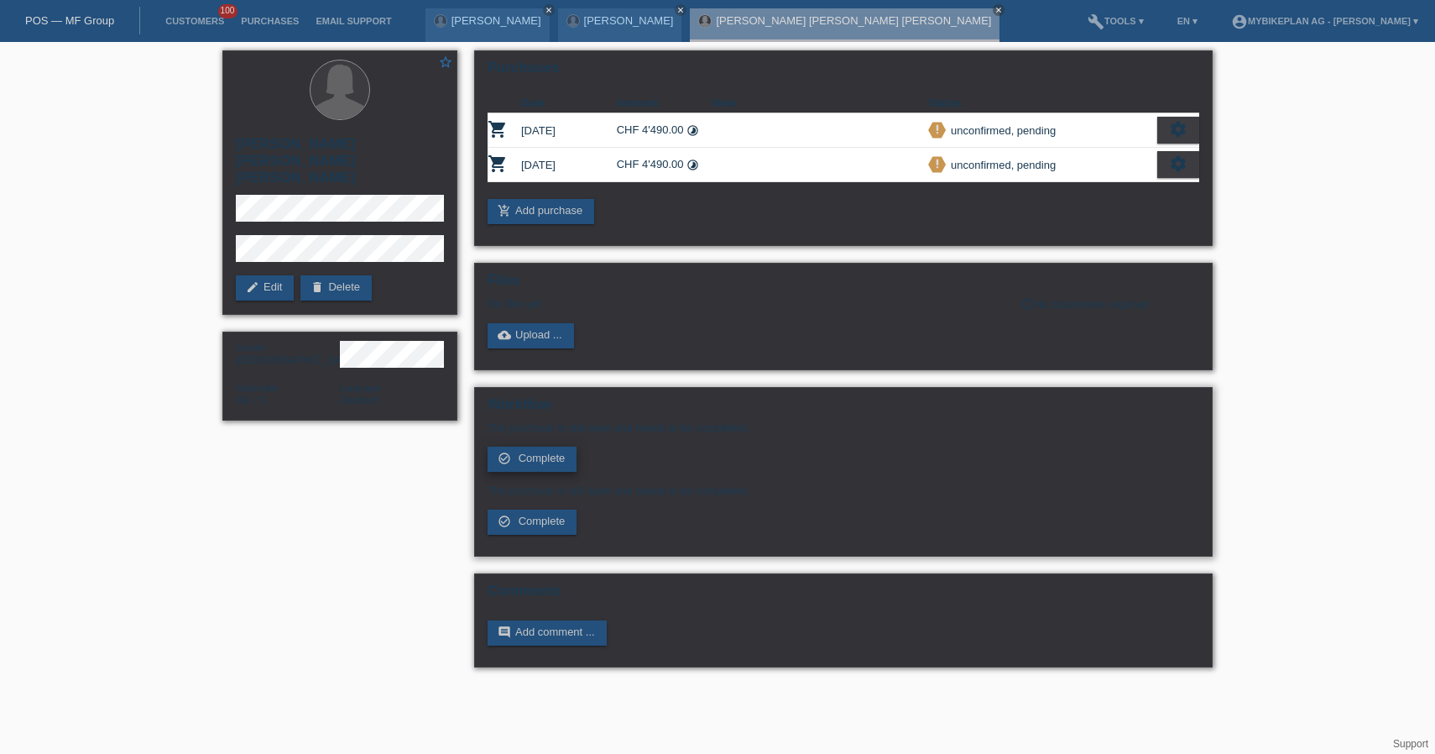
click at [540, 464] on span "Complete" at bounding box center [542, 457] width 47 height 13
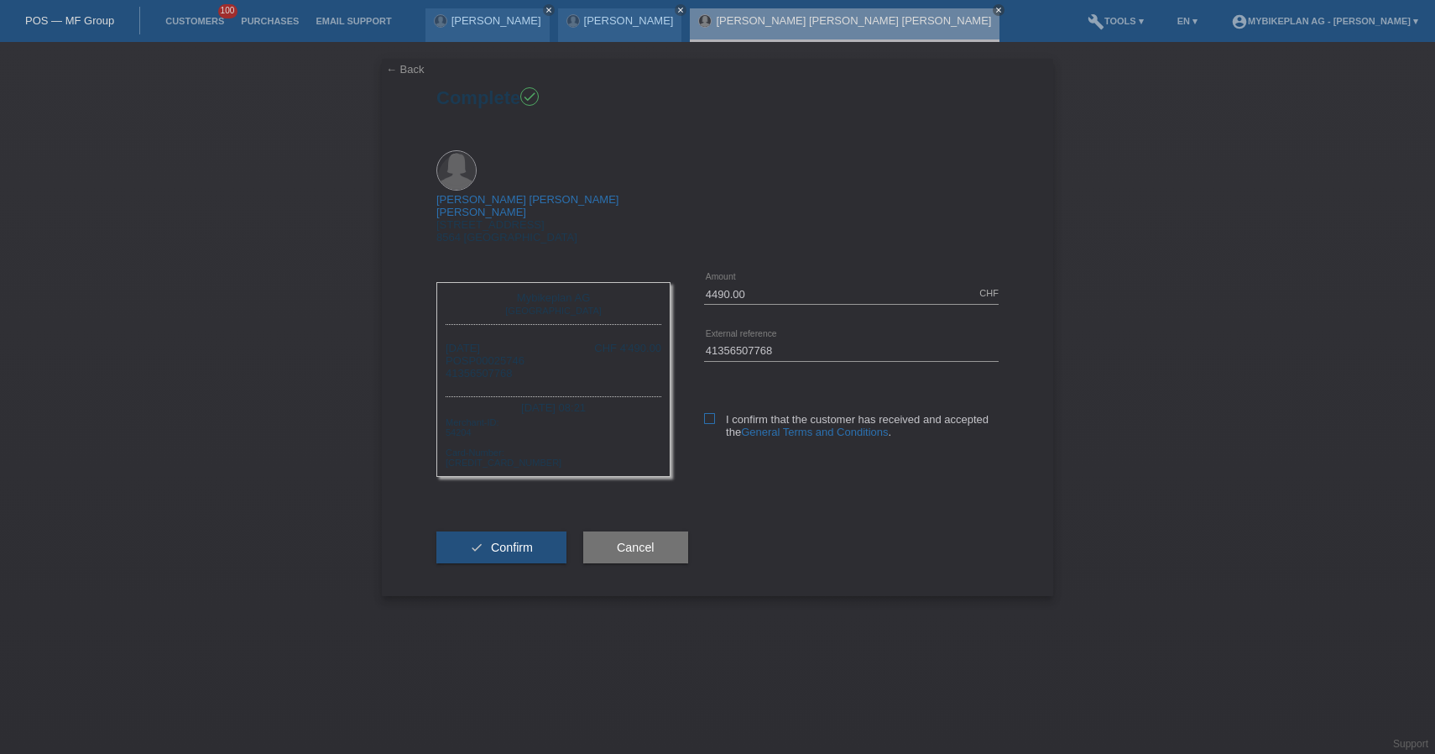
click at [706, 415] on label "I confirm that the customer has received and accepted the General Terms and Con…" at bounding box center [851, 425] width 295 height 25
click at [706, 415] on input "I confirm that the customer has received and accepted the General Terms and Con…" at bounding box center [709, 418] width 11 height 11
checkbox input "true"
click at [487, 545] on button "check Confirm" at bounding box center [501, 547] width 130 height 32
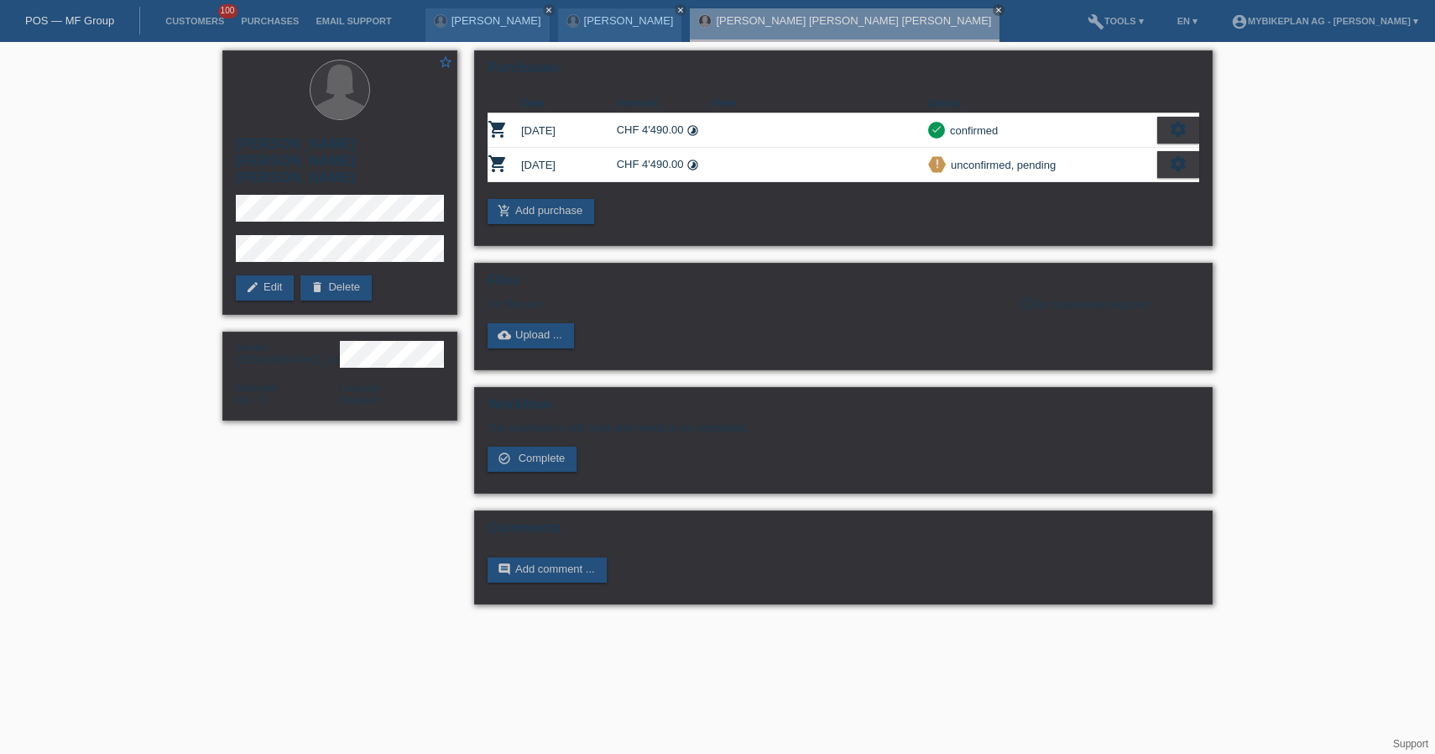
click at [62, 19] on link "POS — MF Group" at bounding box center [69, 20] width 89 height 13
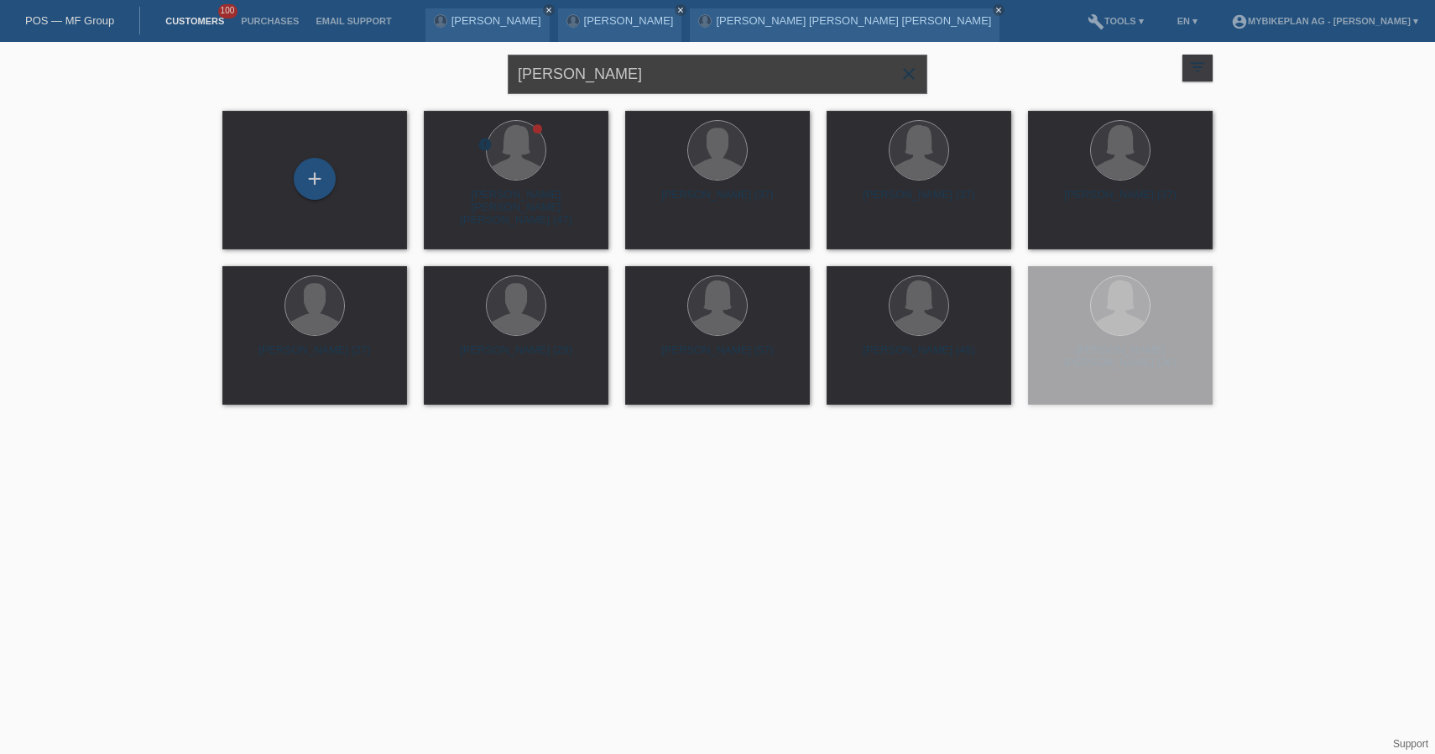
click at [650, 70] on input "[PERSON_NAME]" at bounding box center [718, 74] width 420 height 39
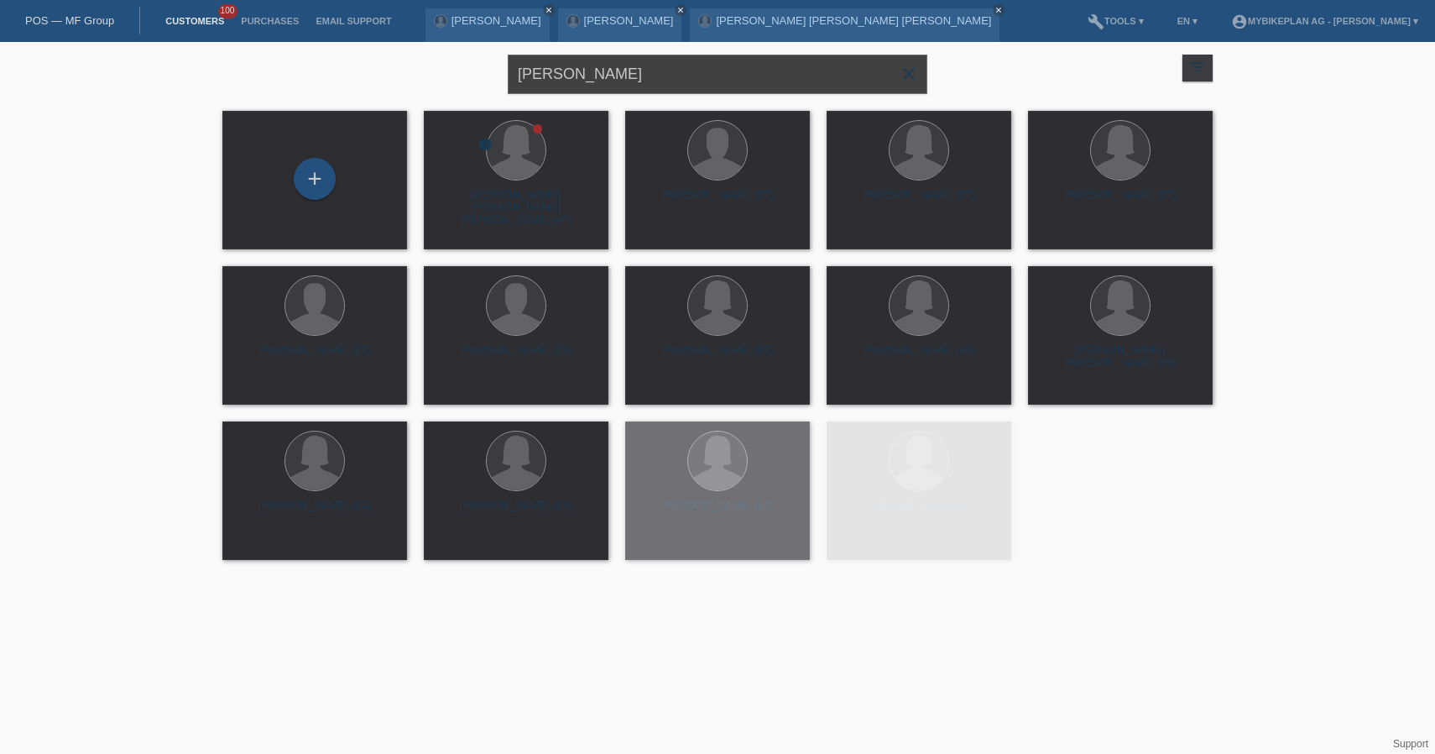
click at [650, 70] on input "[PERSON_NAME]" at bounding box center [718, 74] width 420 height 39
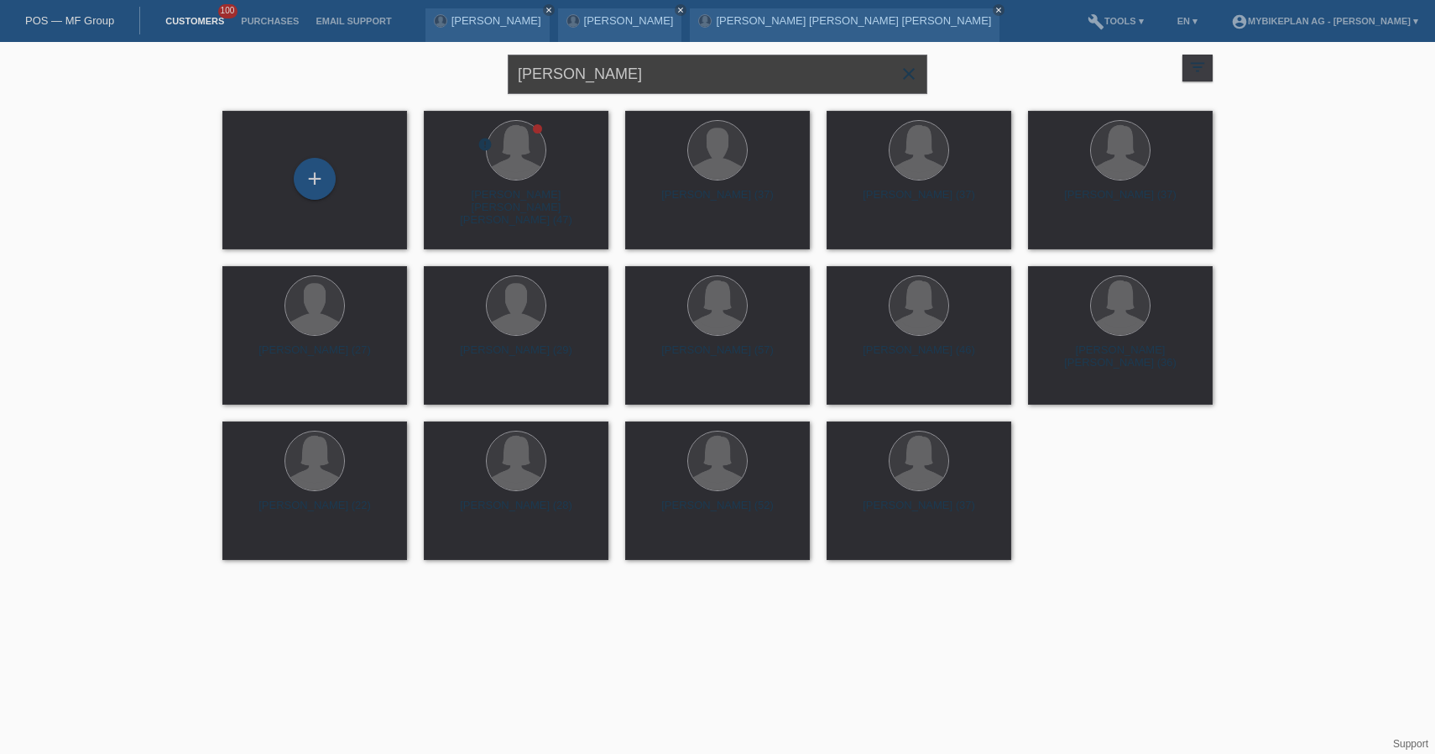
paste input "arco Breitenmos"
type input "[PERSON_NAME]"
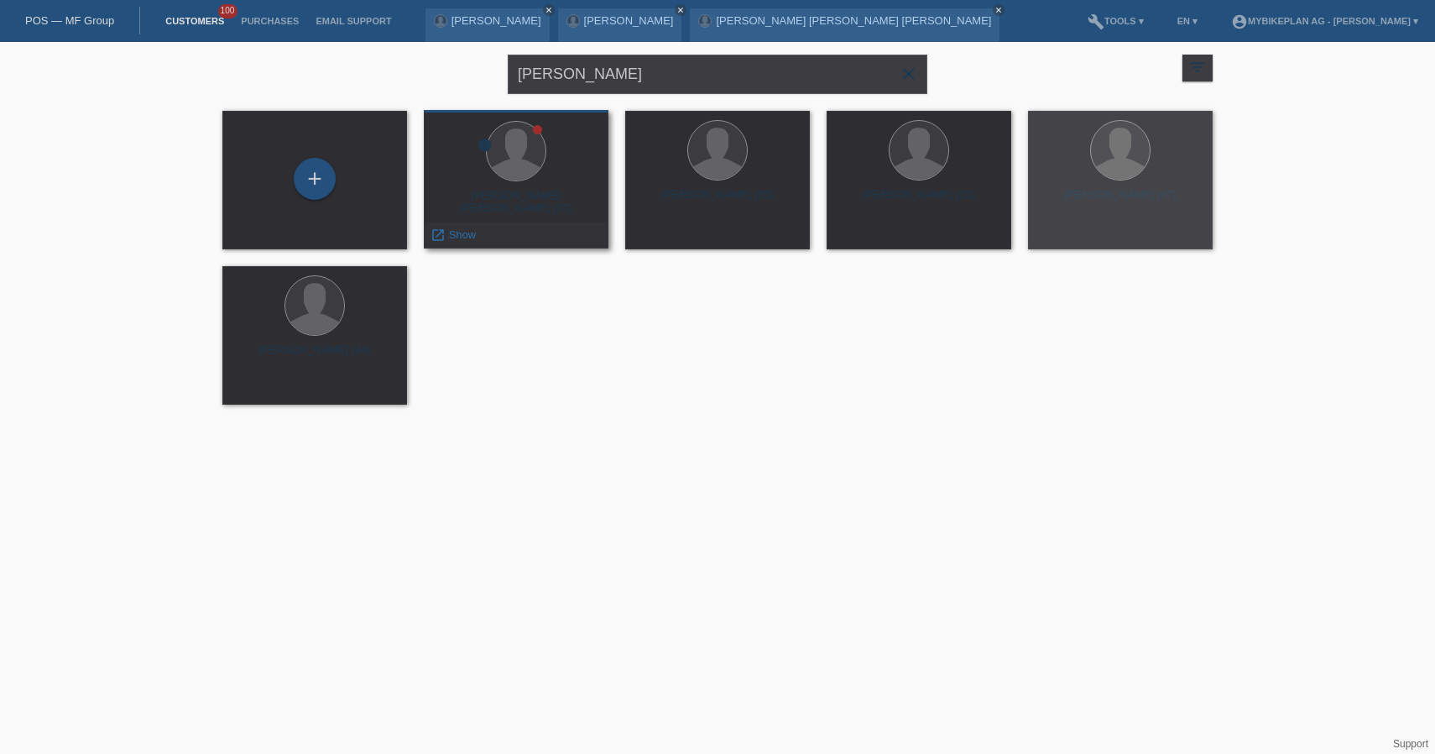
click at [466, 170] on div at bounding box center [516, 152] width 158 height 63
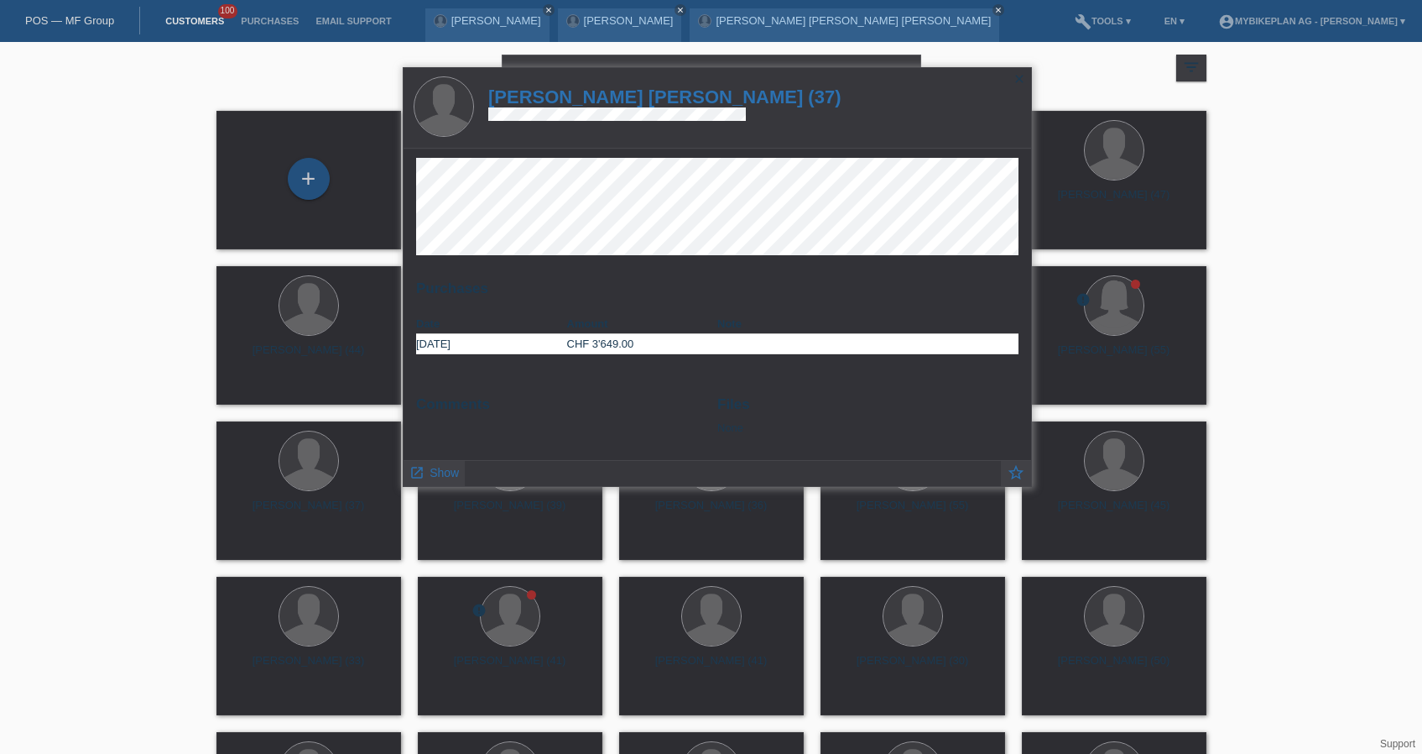
click at [643, 99] on h1 "[PERSON_NAME] [PERSON_NAME] (37)" at bounding box center [664, 96] width 353 height 21
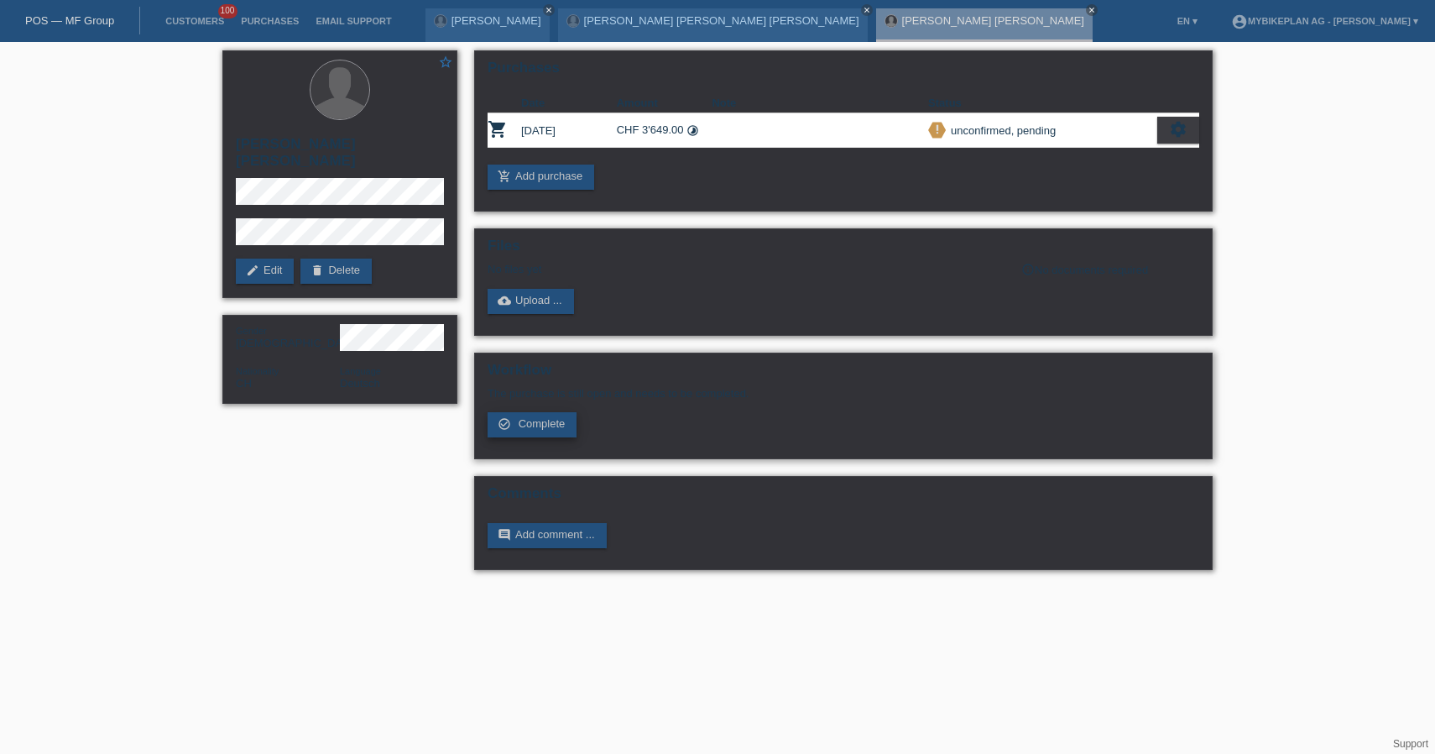
click at [541, 430] on span "Complete" at bounding box center [542, 423] width 47 height 13
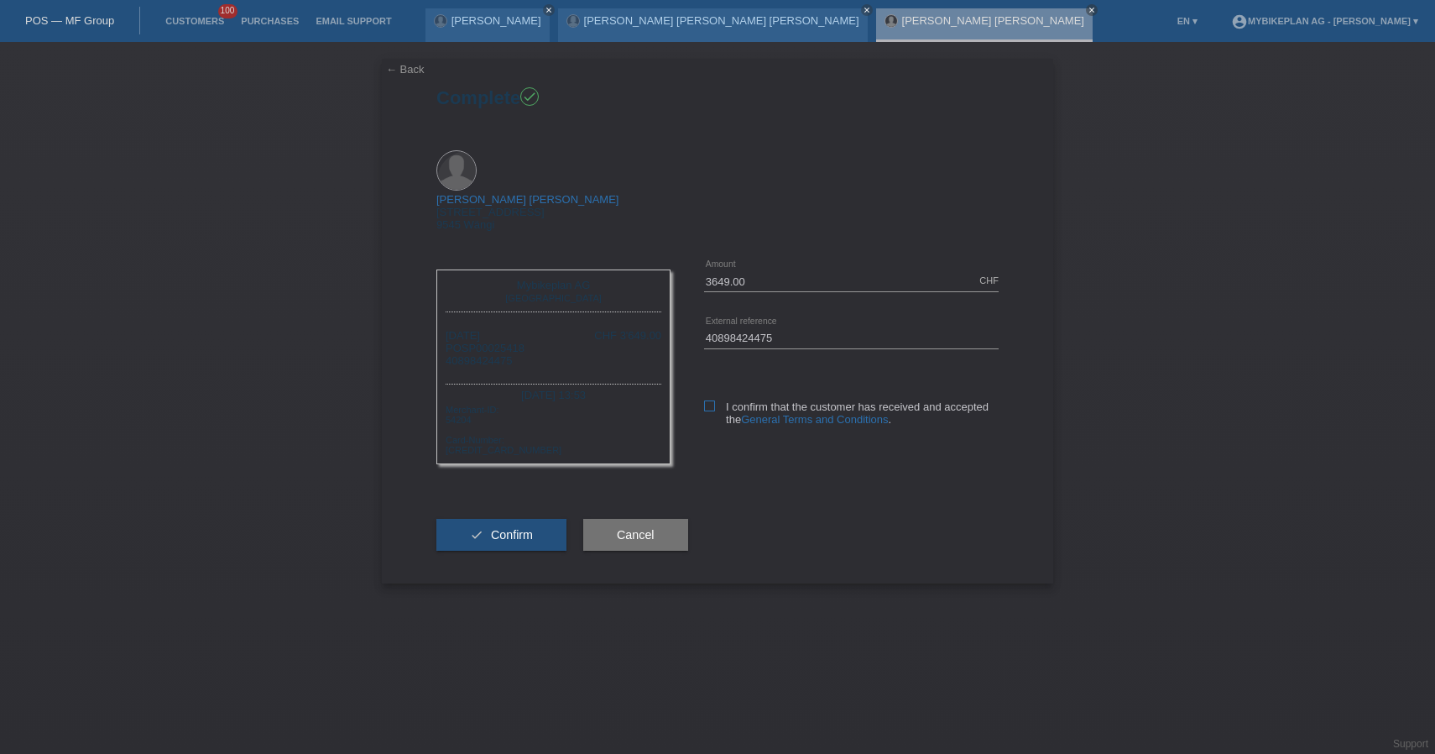
click at [709, 400] on icon at bounding box center [709, 405] width 11 height 11
click at [709, 400] on input "I confirm that the customer has received and accepted the General Terms and Con…" at bounding box center [709, 405] width 11 height 11
checkbox input "true"
click at [522, 528] on span "Confirm" at bounding box center [512, 534] width 42 height 13
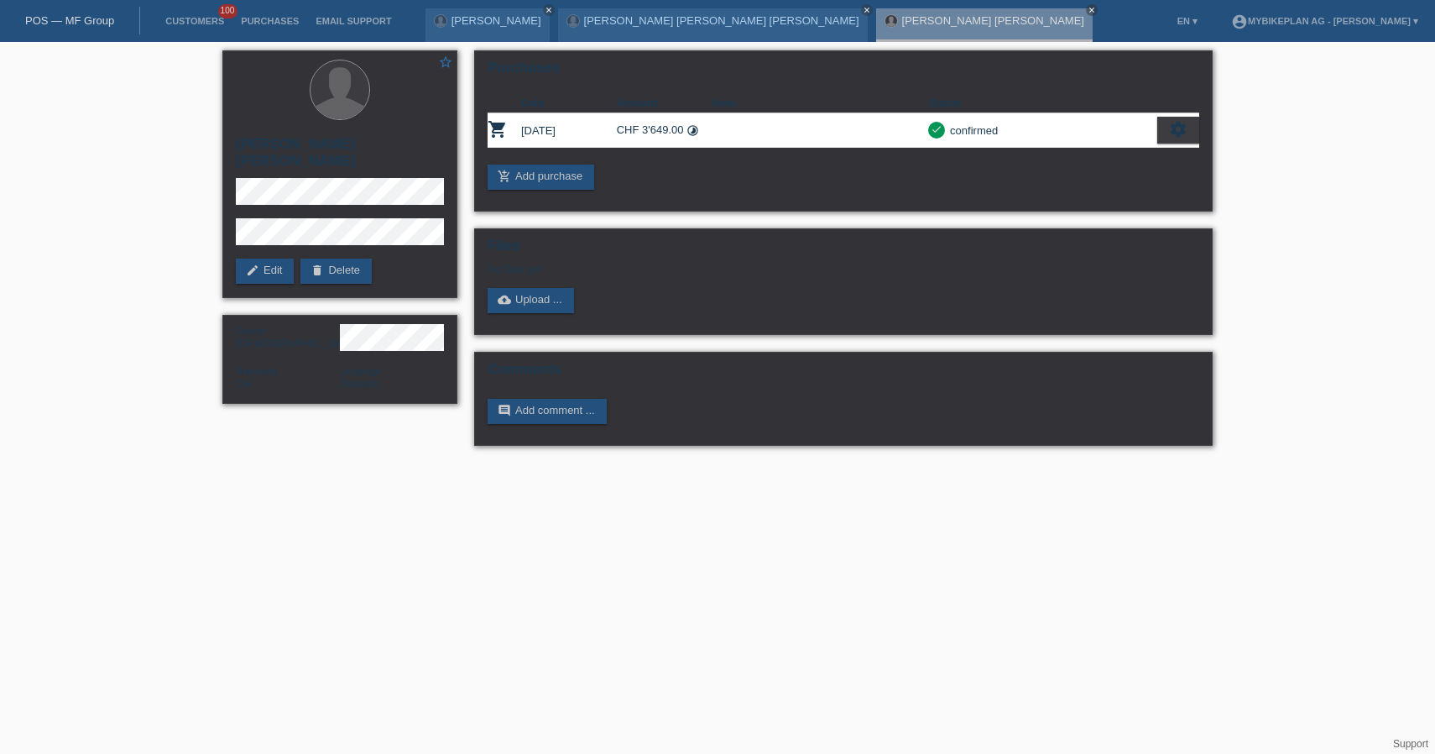
click at [62, 19] on link "POS — MF Group" at bounding box center [69, 20] width 89 height 13
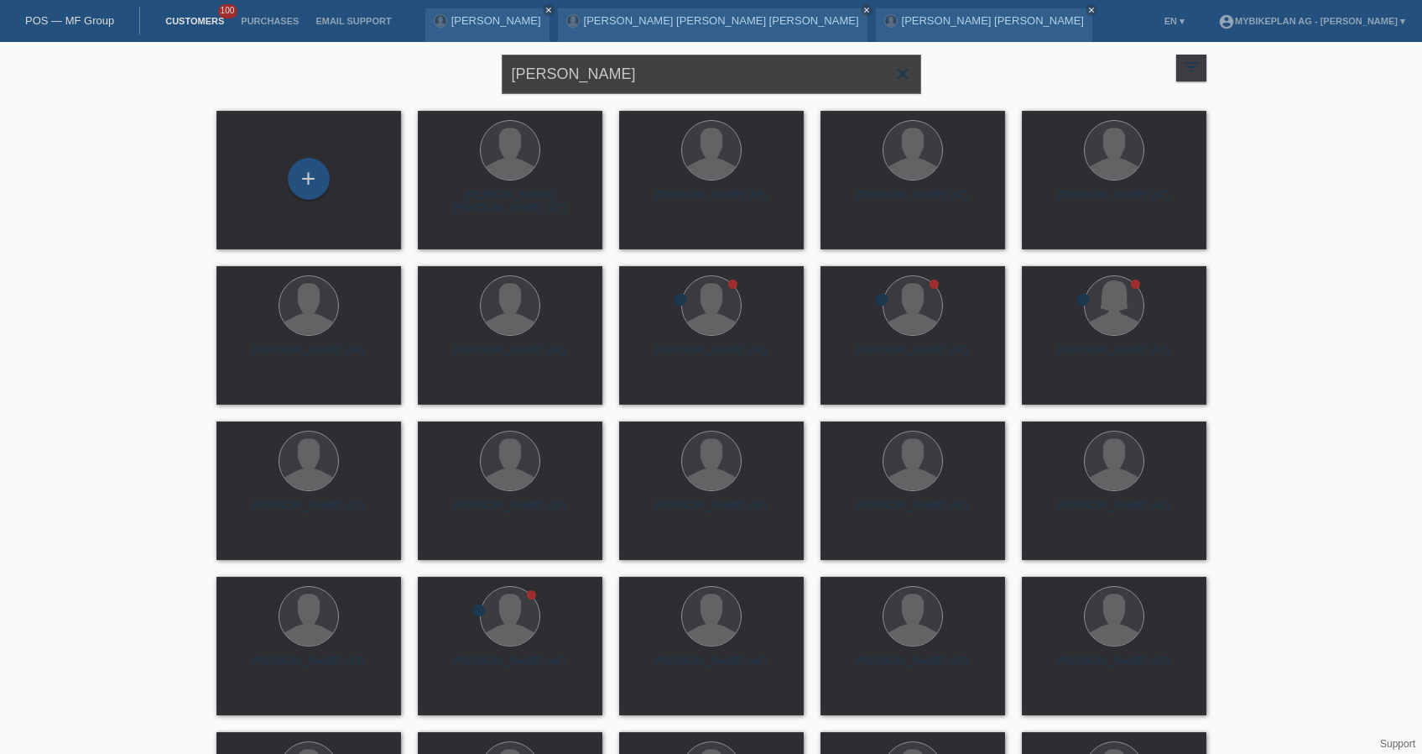
click at [728, 73] on input "[PERSON_NAME]" at bounding box center [712, 74] width 420 height 39
click at [728, 73] on input "Marco Breitenmoser" at bounding box center [712, 74] width 420 height 39
paste input "Alexander Web"
type input "Alexander Weber"
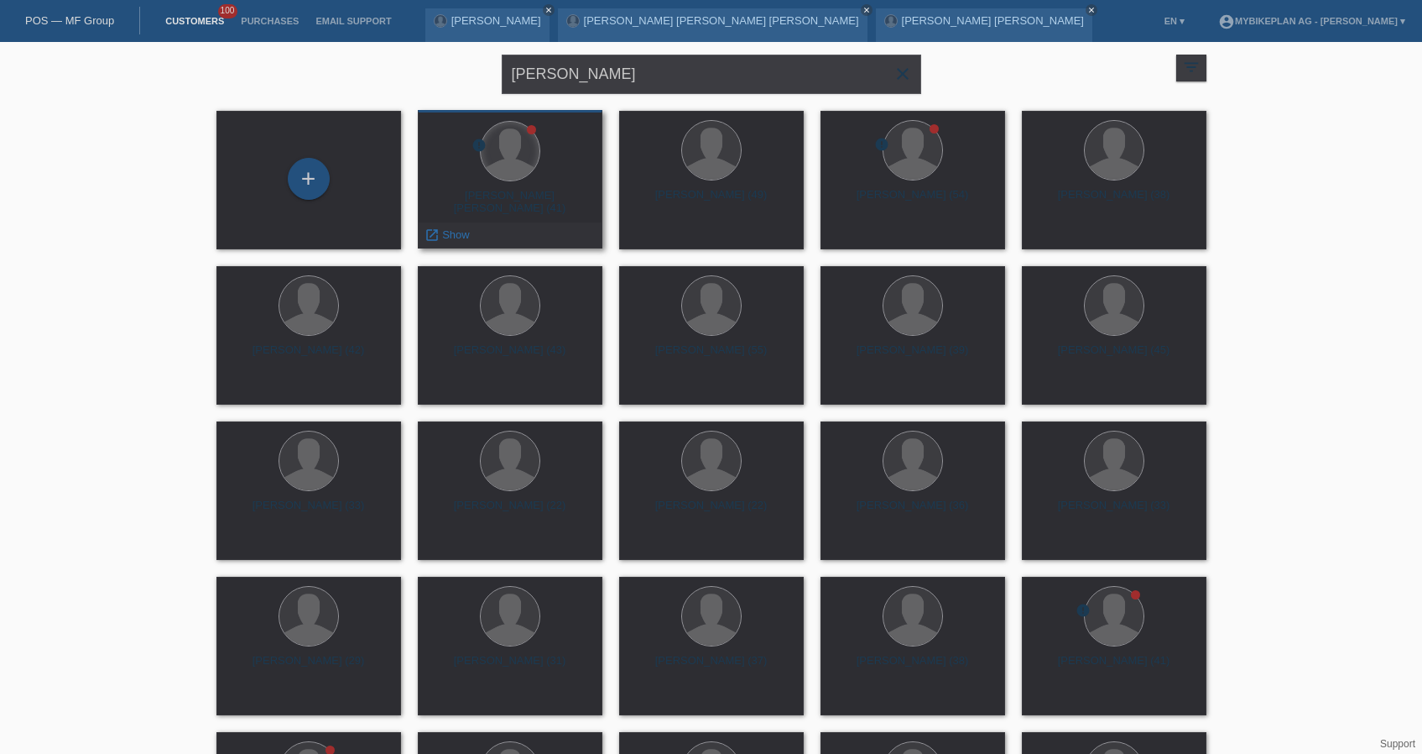
click at [514, 140] on div at bounding box center [510, 151] width 59 height 59
click at [524, 180] on div at bounding box center [510, 152] width 158 height 63
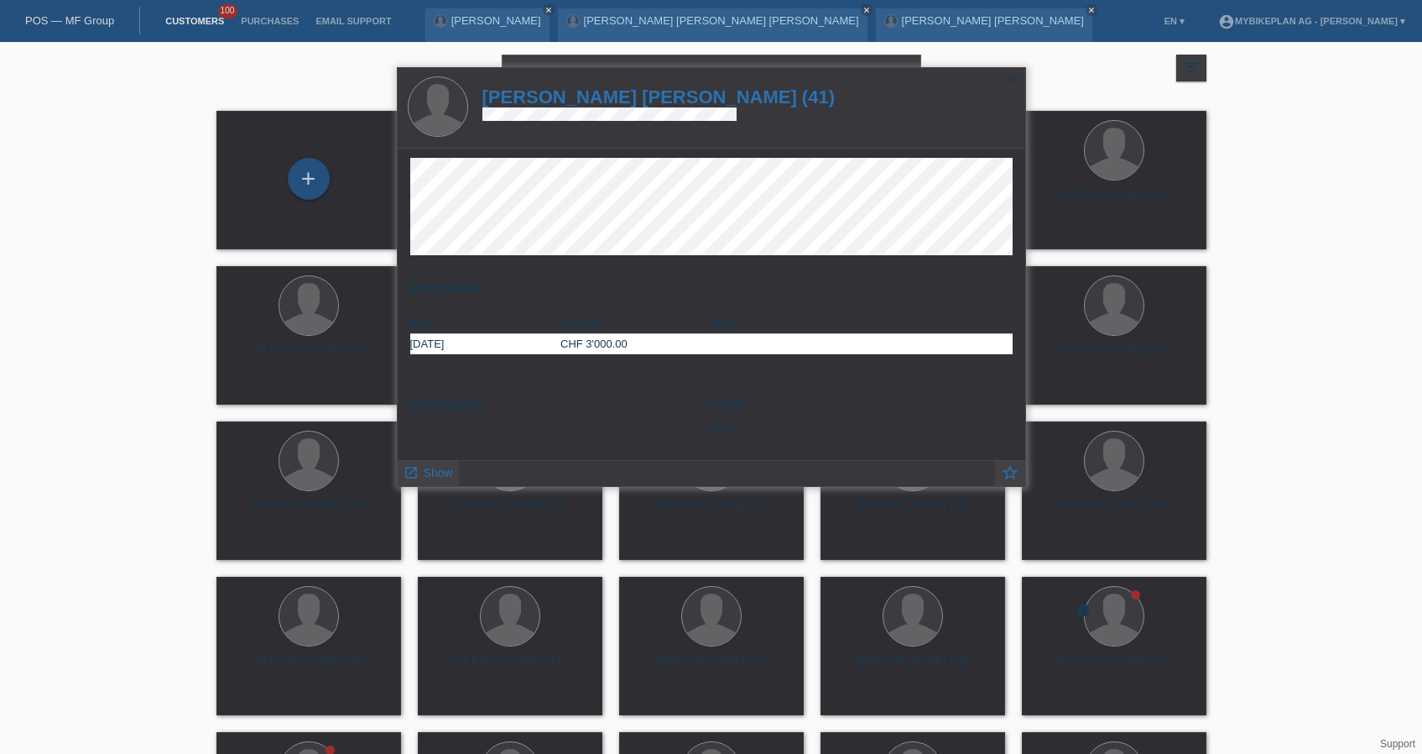
click at [608, 97] on h1 "Alexander Gabriel Weber (41)" at bounding box center [659, 96] width 353 height 21
click at [608, 94] on h1 "Alexander Gabriel Weber (41)" at bounding box center [659, 96] width 353 height 21
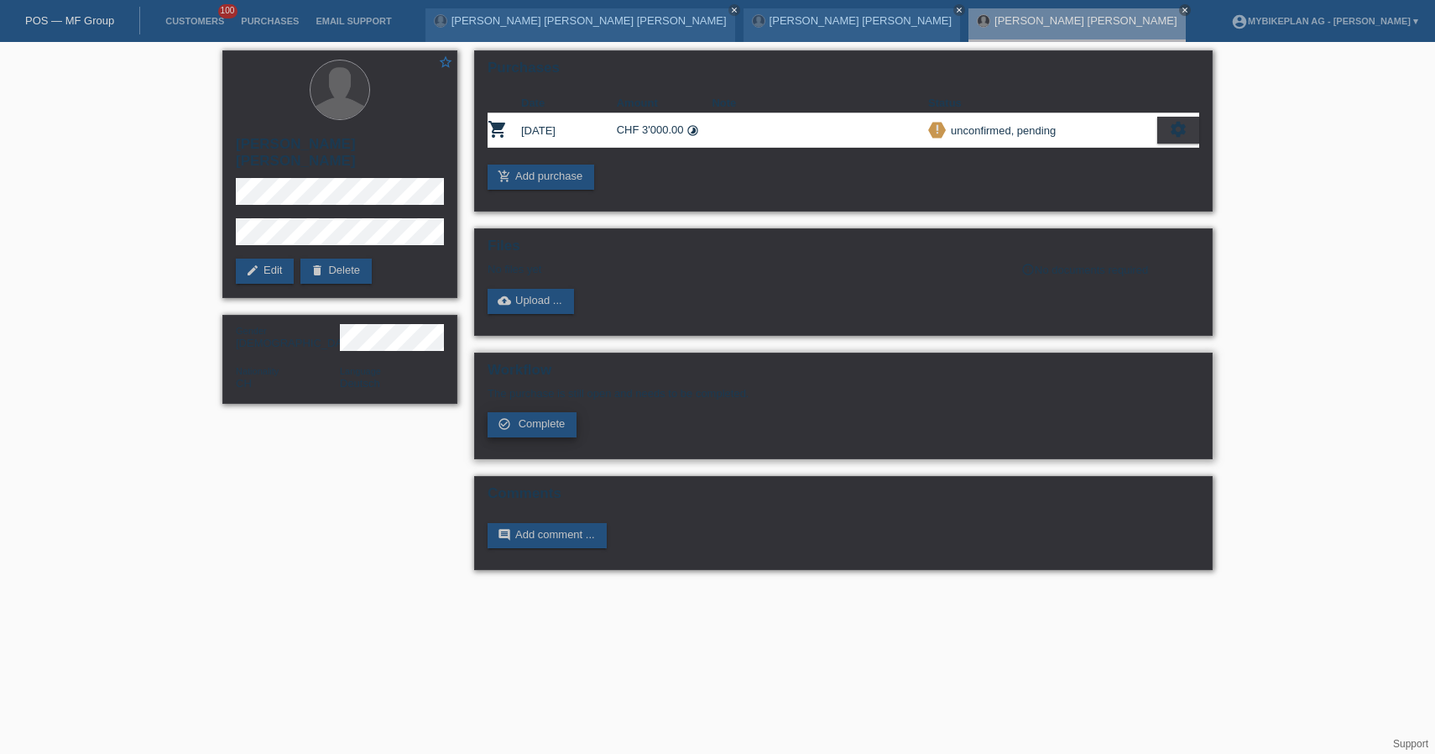
click at [552, 427] on span "Complete" at bounding box center [542, 423] width 47 height 13
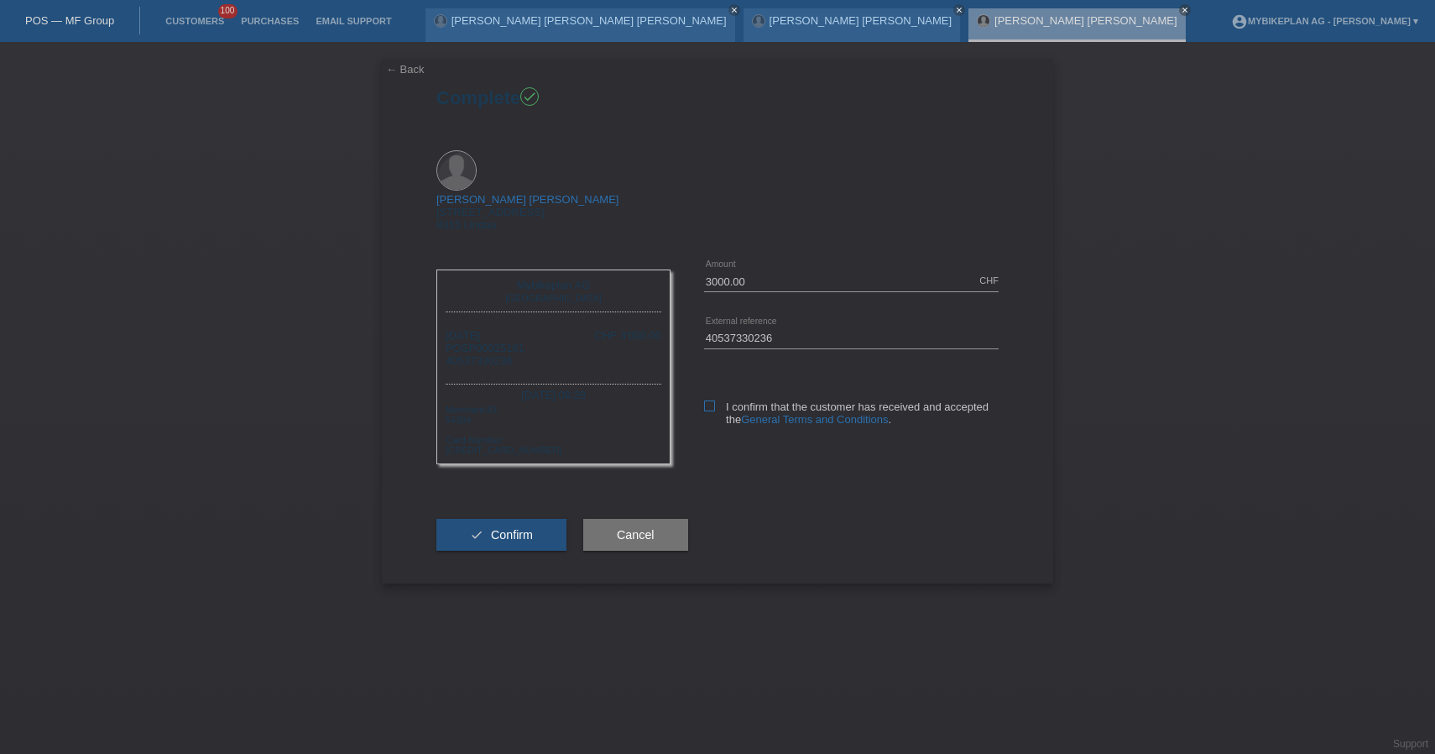
click at [719, 400] on label "I confirm that the customer has received and accepted the General Terms and Con…" at bounding box center [851, 412] width 295 height 25
click at [715, 400] on input "I confirm that the customer has received and accepted the General Terms and Con…" at bounding box center [709, 405] width 11 height 11
checkbox input "true"
click at [526, 528] on span "Confirm" at bounding box center [512, 534] width 42 height 13
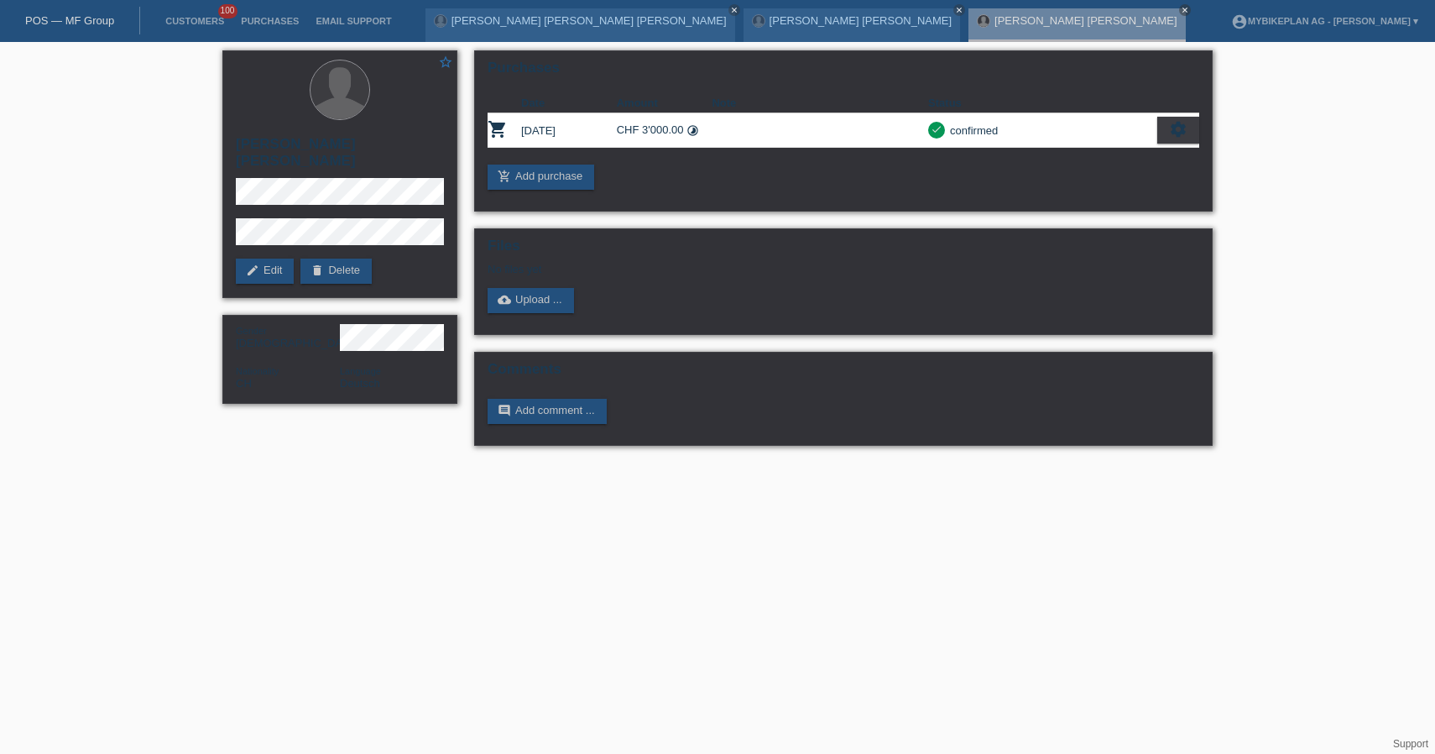
click at [66, 21] on link "POS — MF Group" at bounding box center [69, 20] width 89 height 13
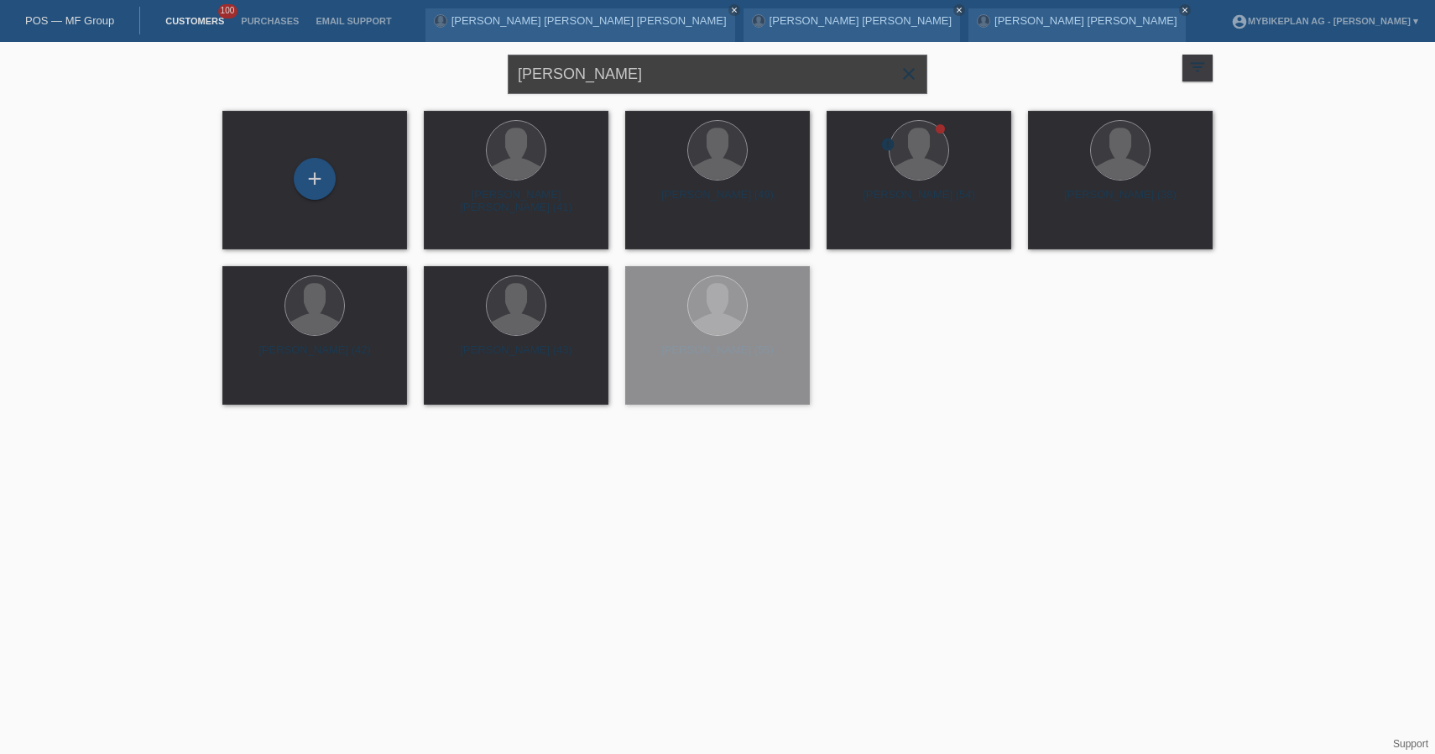
click at [656, 74] on input "Alexander Weber" at bounding box center [718, 74] width 420 height 39
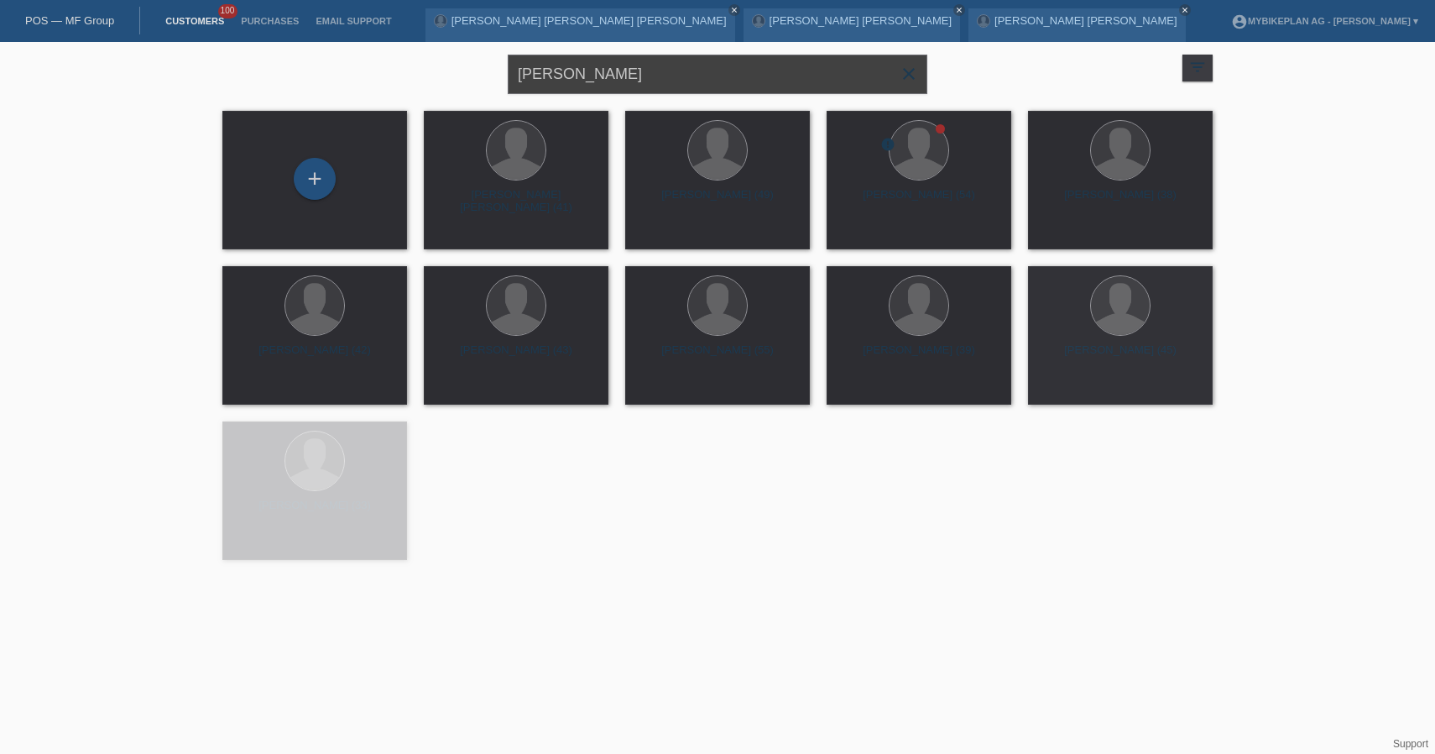
click at [656, 74] on input "Alexander Weber" at bounding box center [718, 74] width 420 height 39
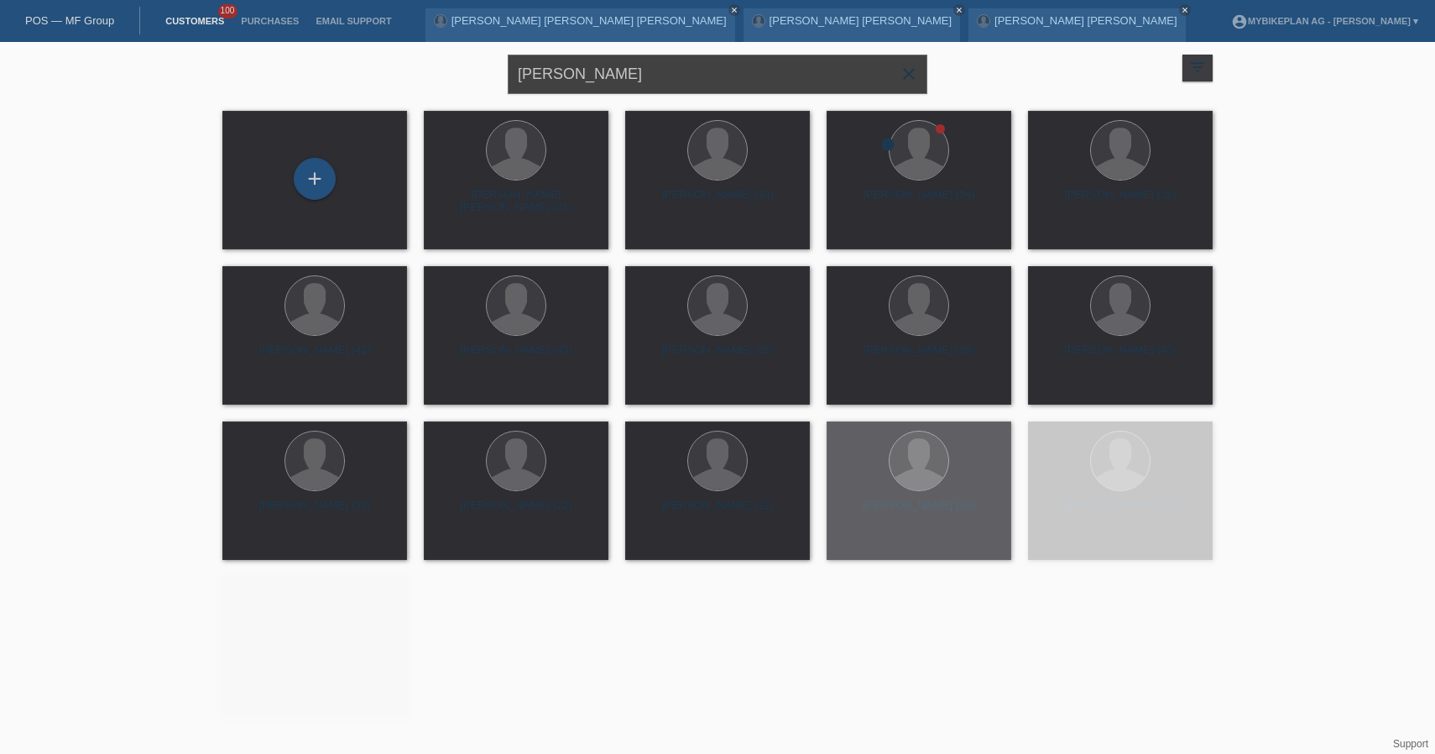
paste input "[PERSON_NAME]"
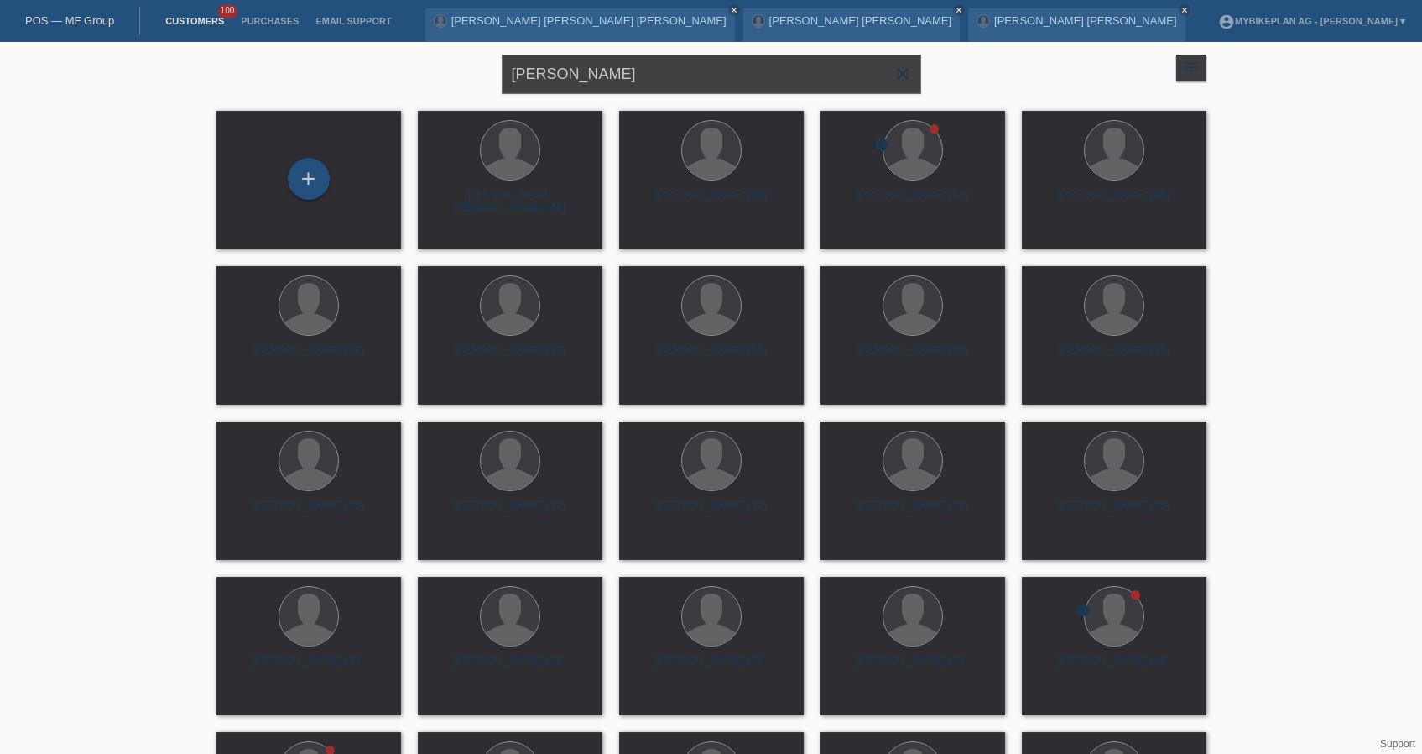
type input "[PERSON_NAME]"
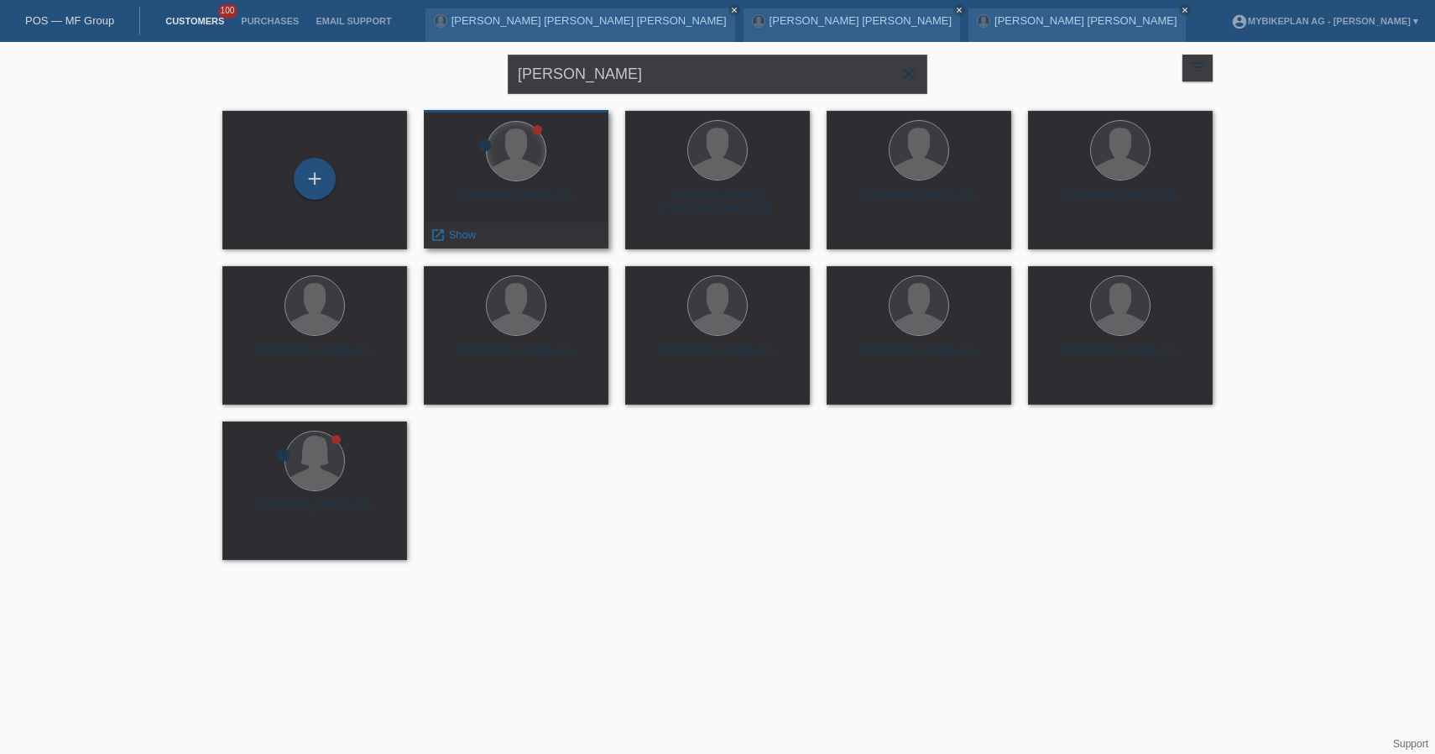
click at [539, 163] on div at bounding box center [516, 151] width 59 height 59
click at [545, 190] on div "Dennis Brandl (32)" at bounding box center [516, 202] width 158 height 27
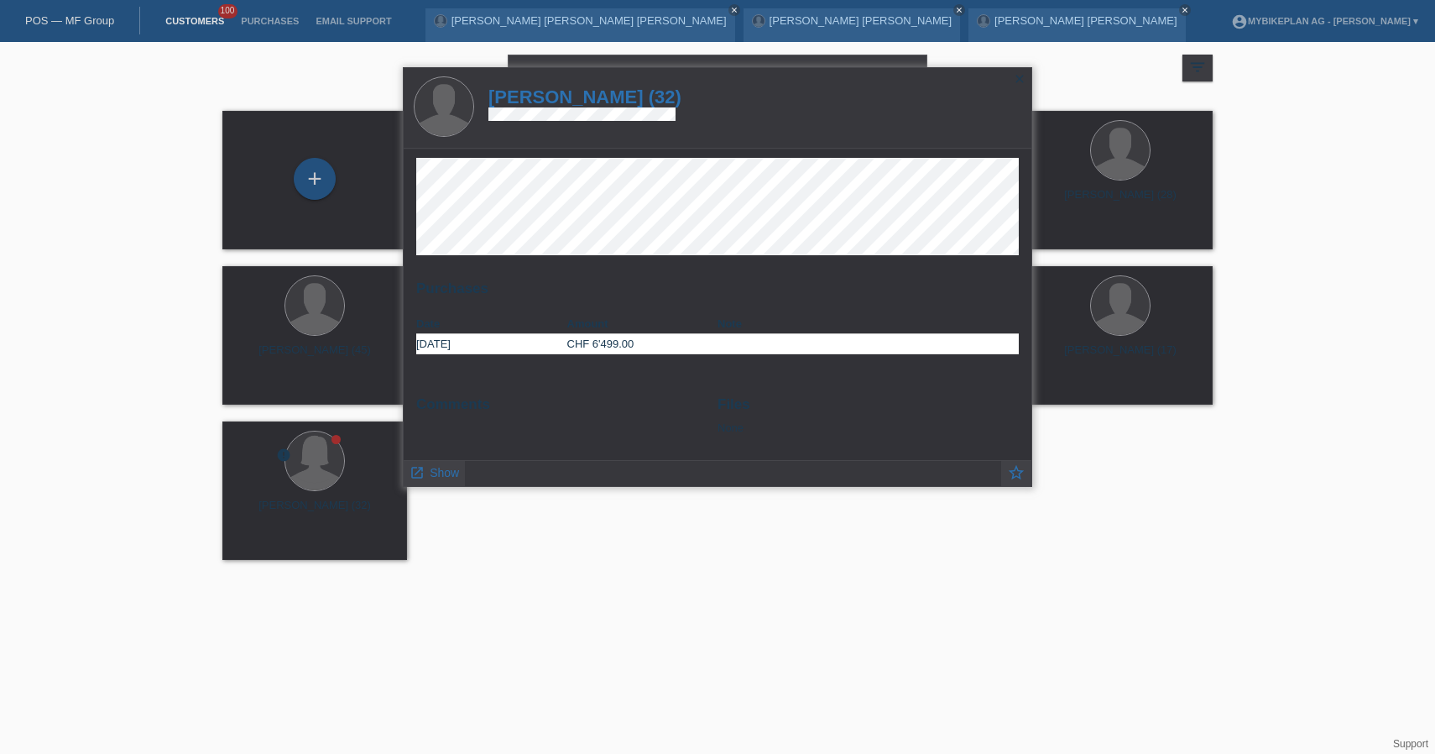
click at [629, 94] on h1 "Dennis Brandl (32)" at bounding box center [584, 96] width 193 height 21
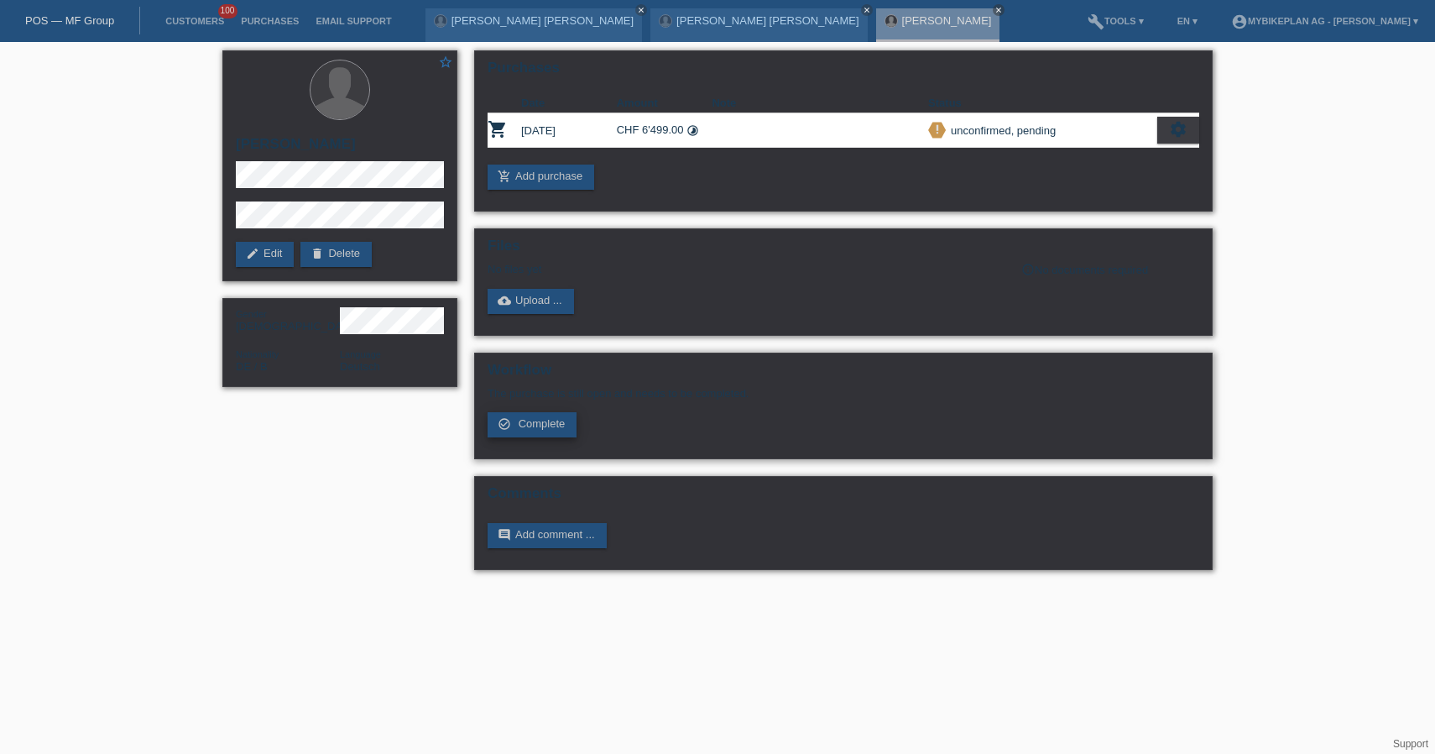
click at [542, 426] on span "Complete" at bounding box center [542, 423] width 47 height 13
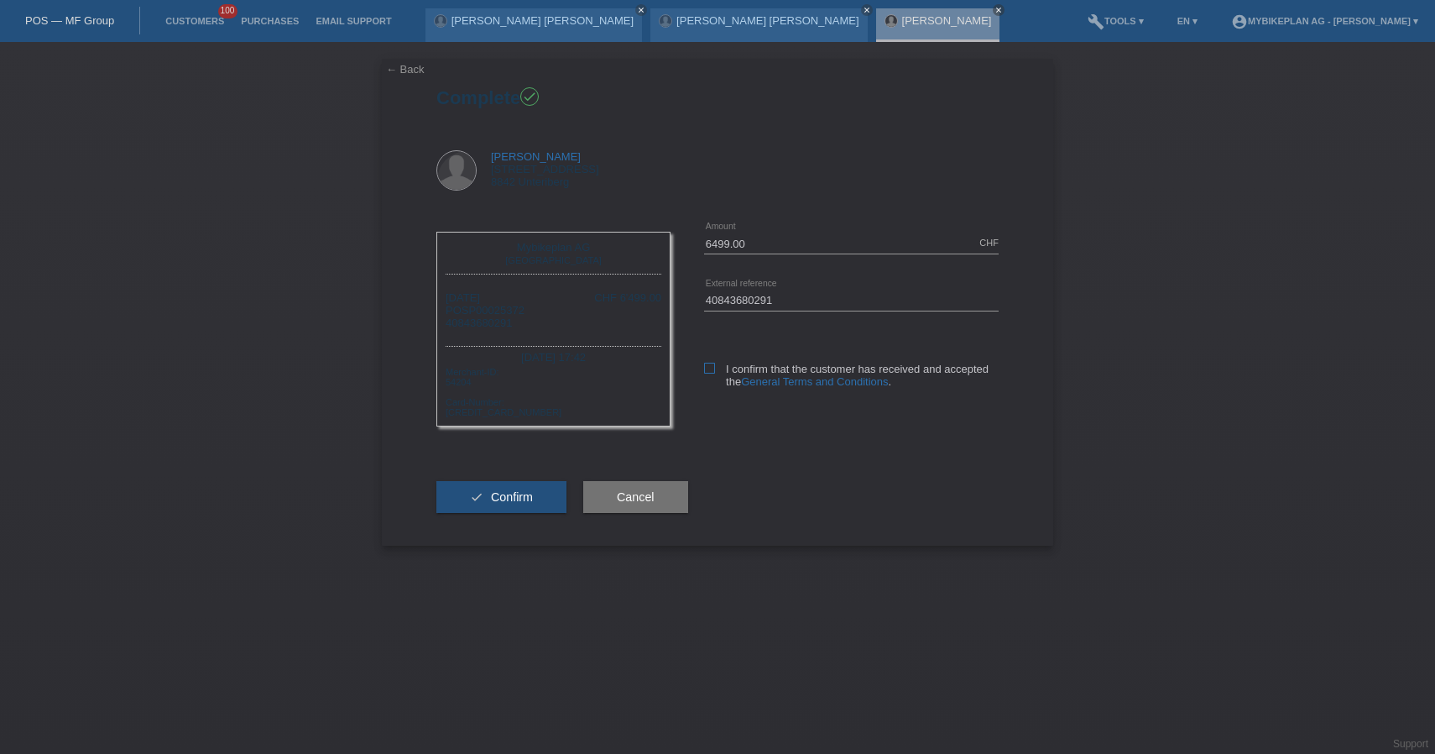
click at [722, 366] on label "I confirm that the customer has received and accepted the General Terms and Con…" at bounding box center [851, 375] width 295 height 25
click at [715, 366] on input "I confirm that the customer has received and accepted the General Terms and Con…" at bounding box center [709, 368] width 11 height 11
checkbox input "true"
click at [533, 513] on button "check Confirm" at bounding box center [501, 497] width 130 height 32
